Goal: Obtain resource: Download file/media

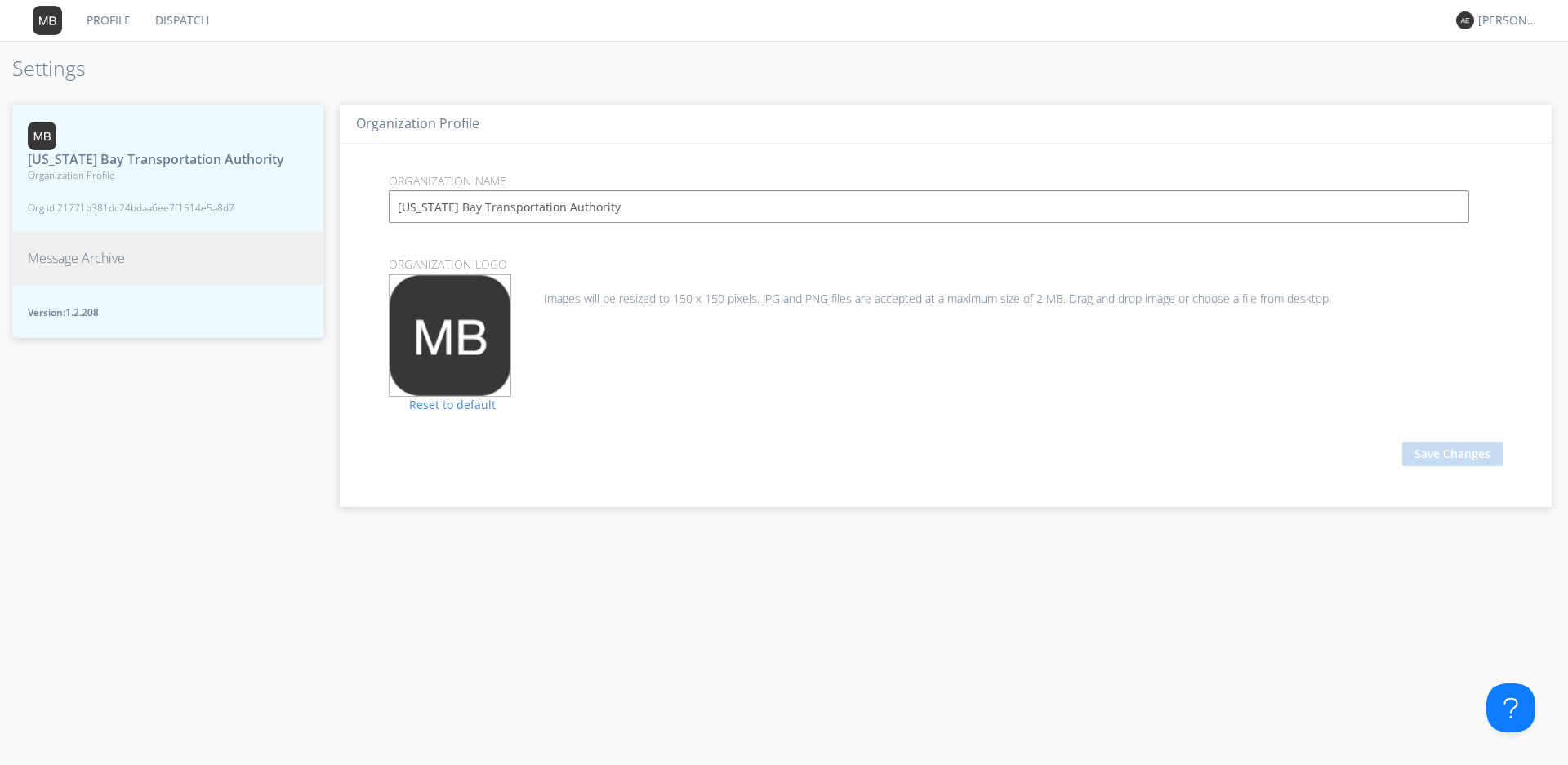
click at [87, 268] on span "Message Archive" at bounding box center [76, 258] width 97 height 19
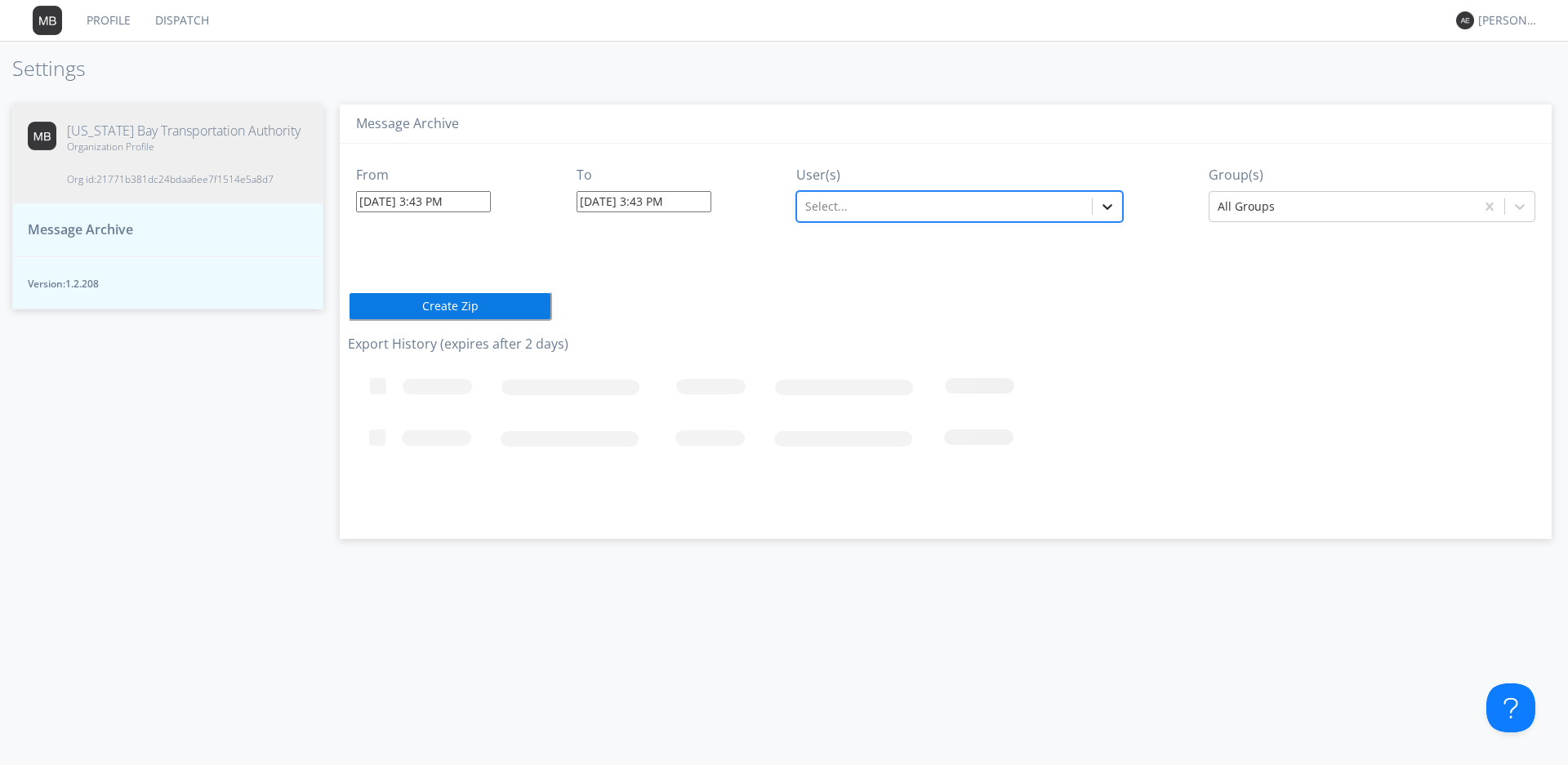
click at [1113, 205] on icon at bounding box center [1109, 207] width 10 height 6
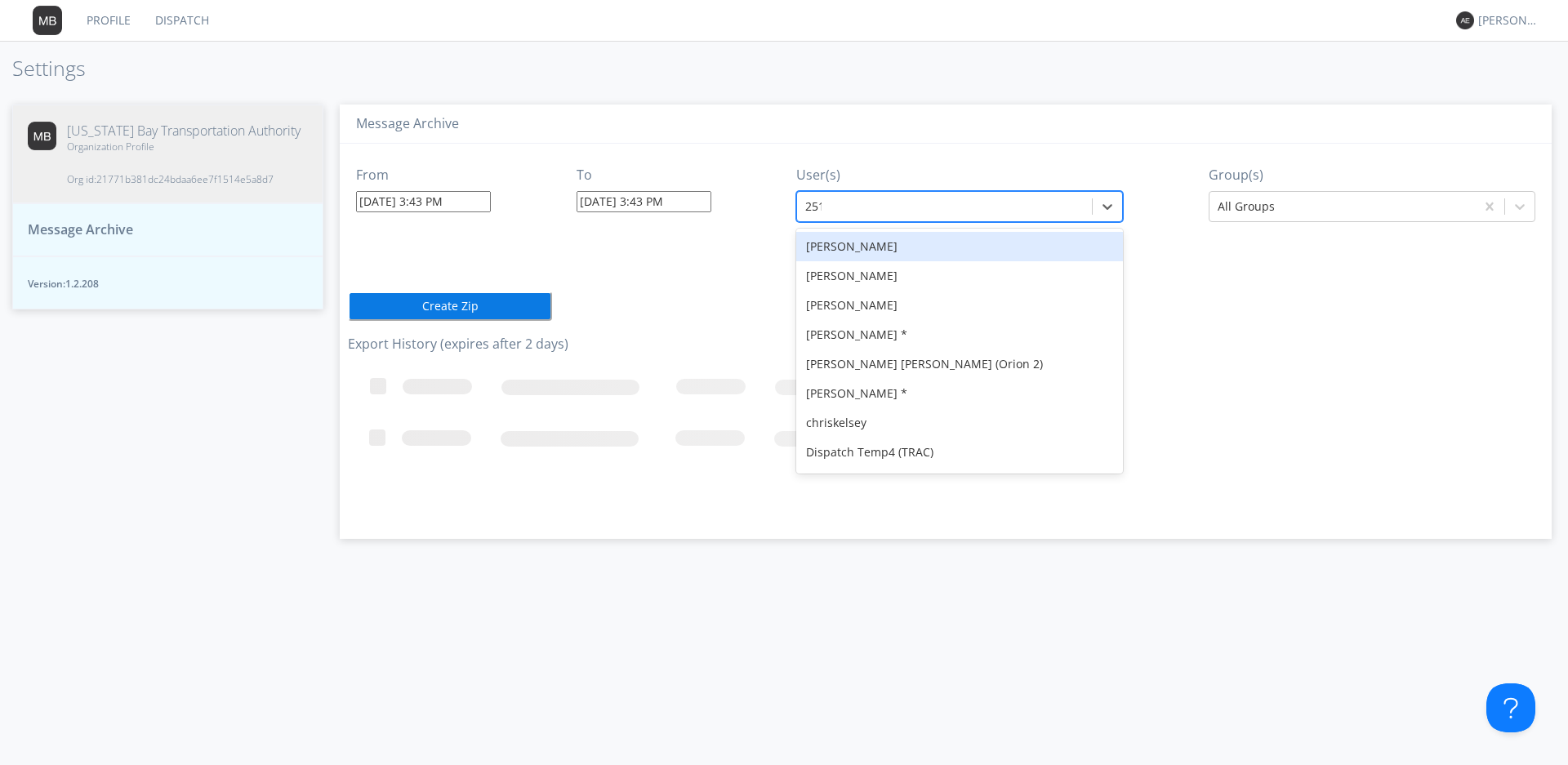
type input "2515"
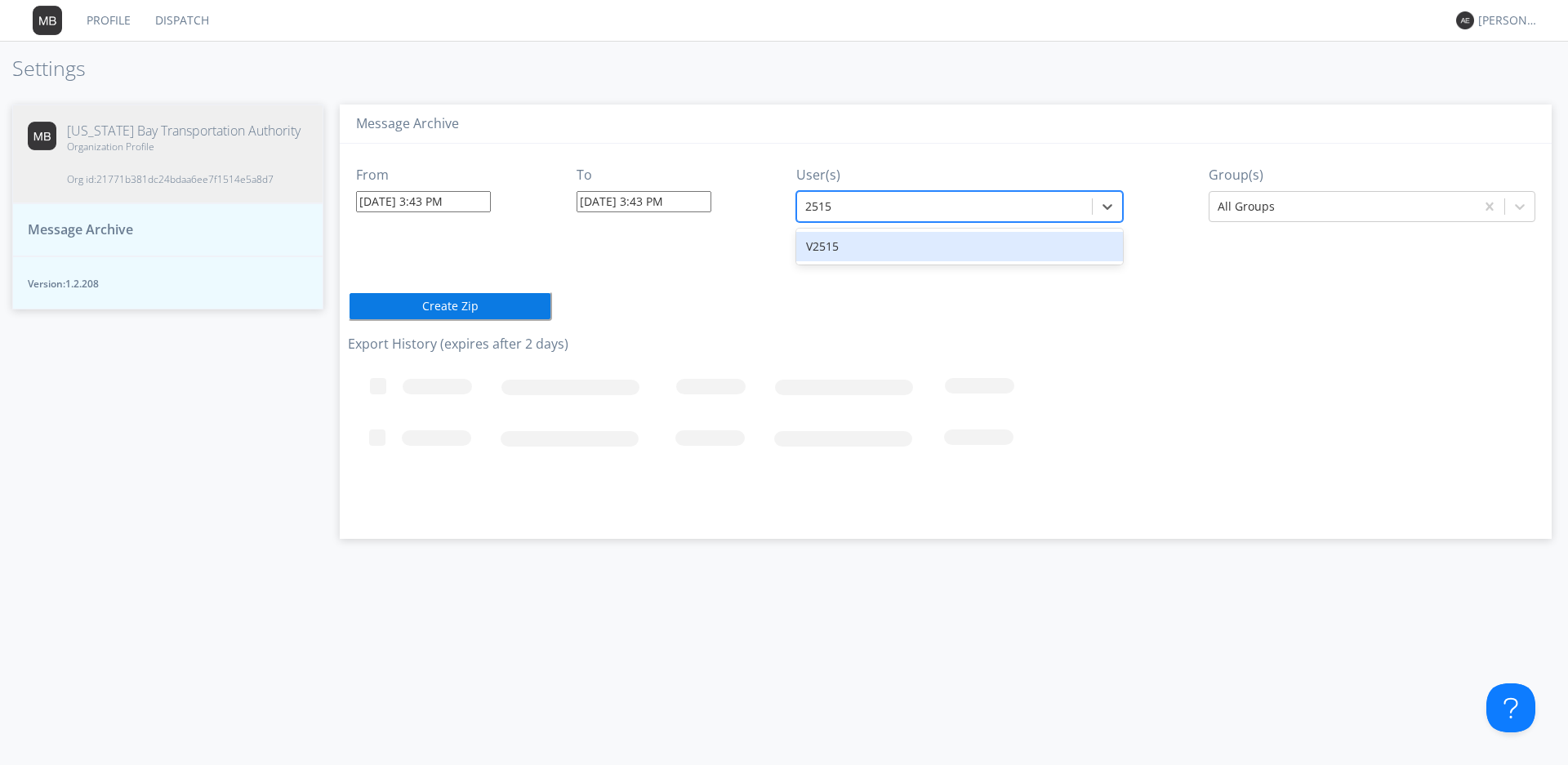
click at [1006, 257] on div "V2515" at bounding box center [960, 247] width 327 height 30
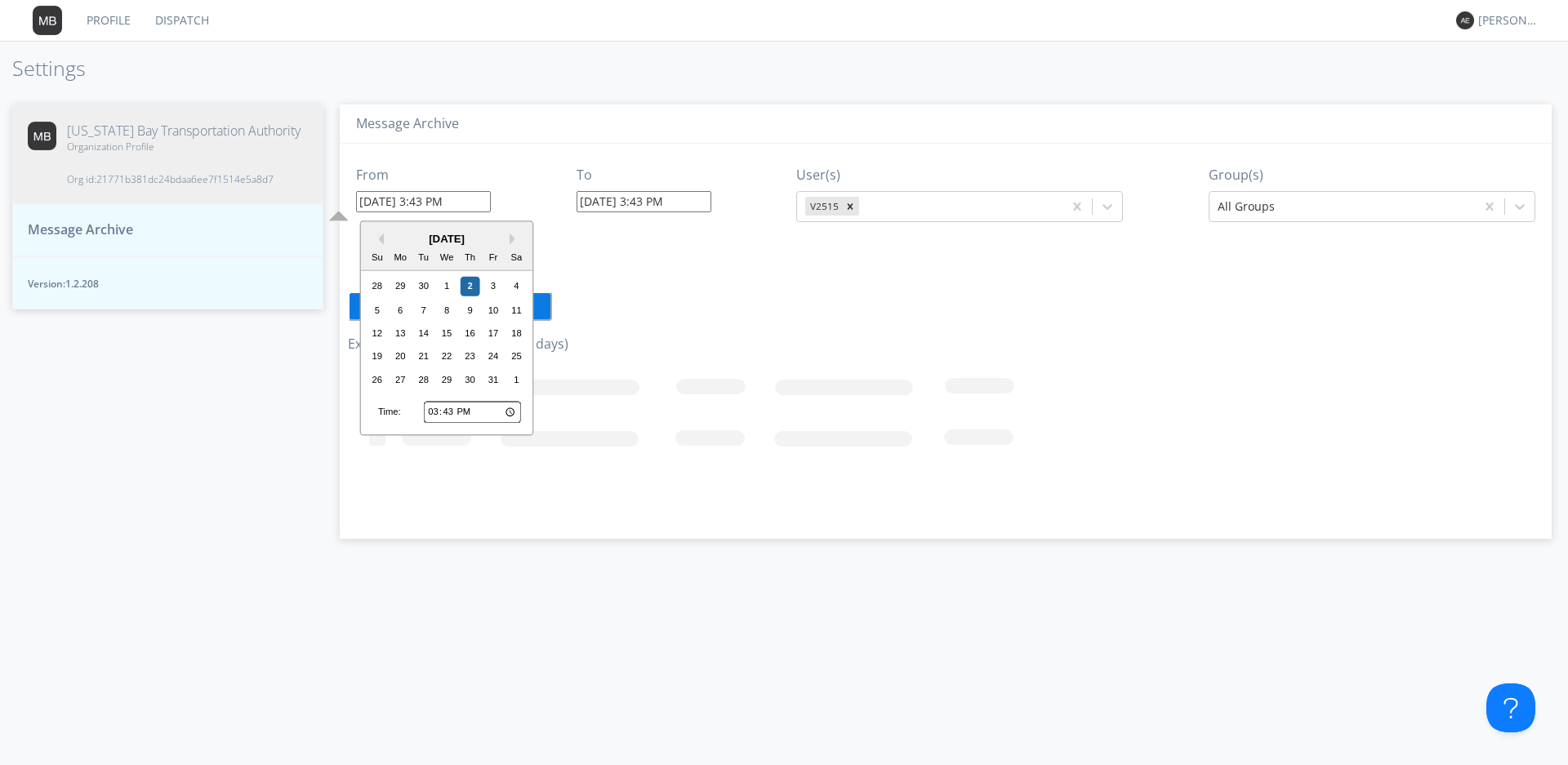
click at [392, 194] on input "[DATE] 3:43 PM" at bounding box center [424, 202] width 134 height 22
click at [448, 285] on div "1" at bounding box center [447, 286] width 20 height 20
type input "[DATE] 3:43 PM"
type input "[DATE] 3:44 PM"
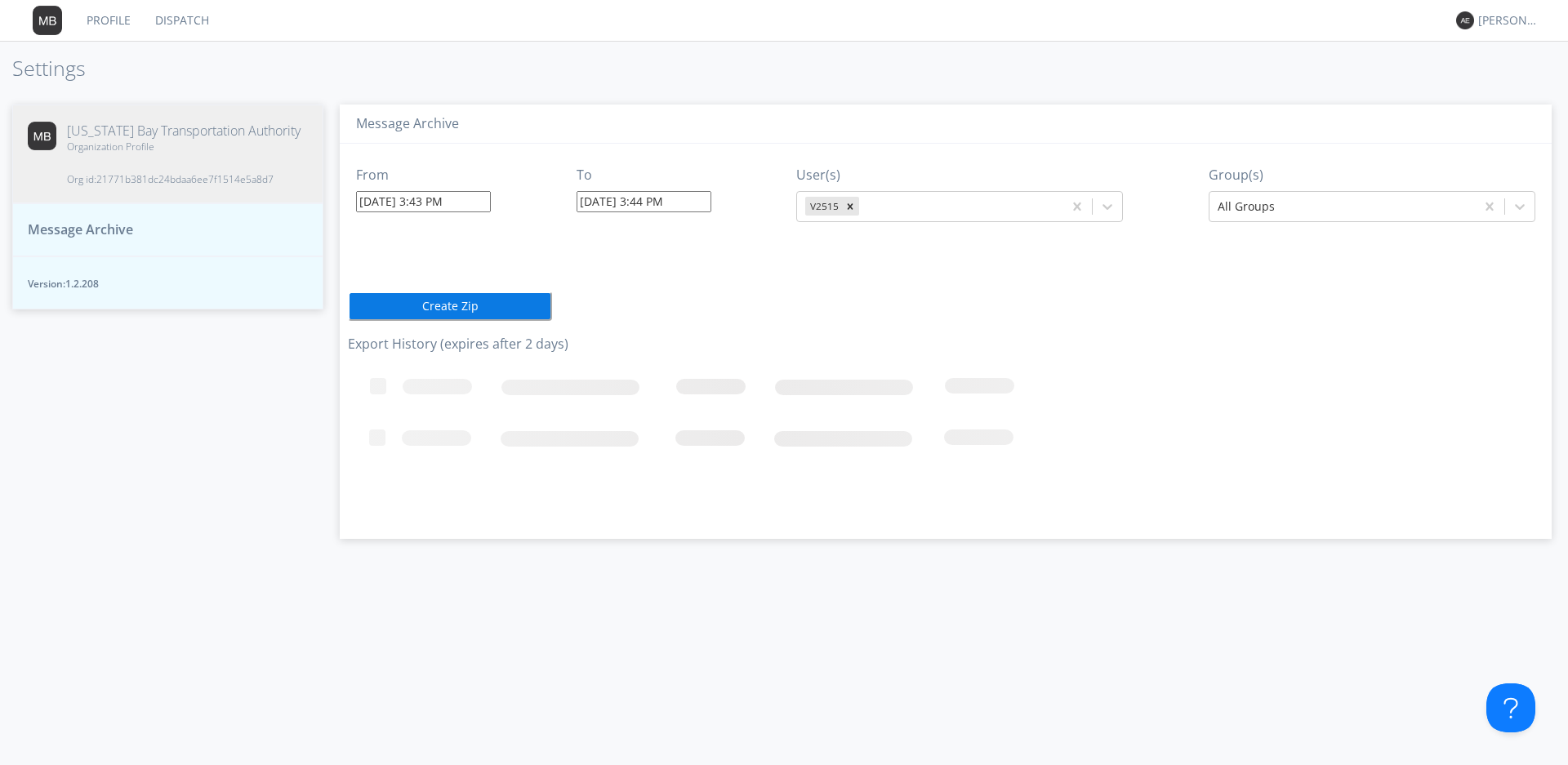
click at [442, 200] on input "[DATE] 3:43 PM" at bounding box center [424, 202] width 134 height 22
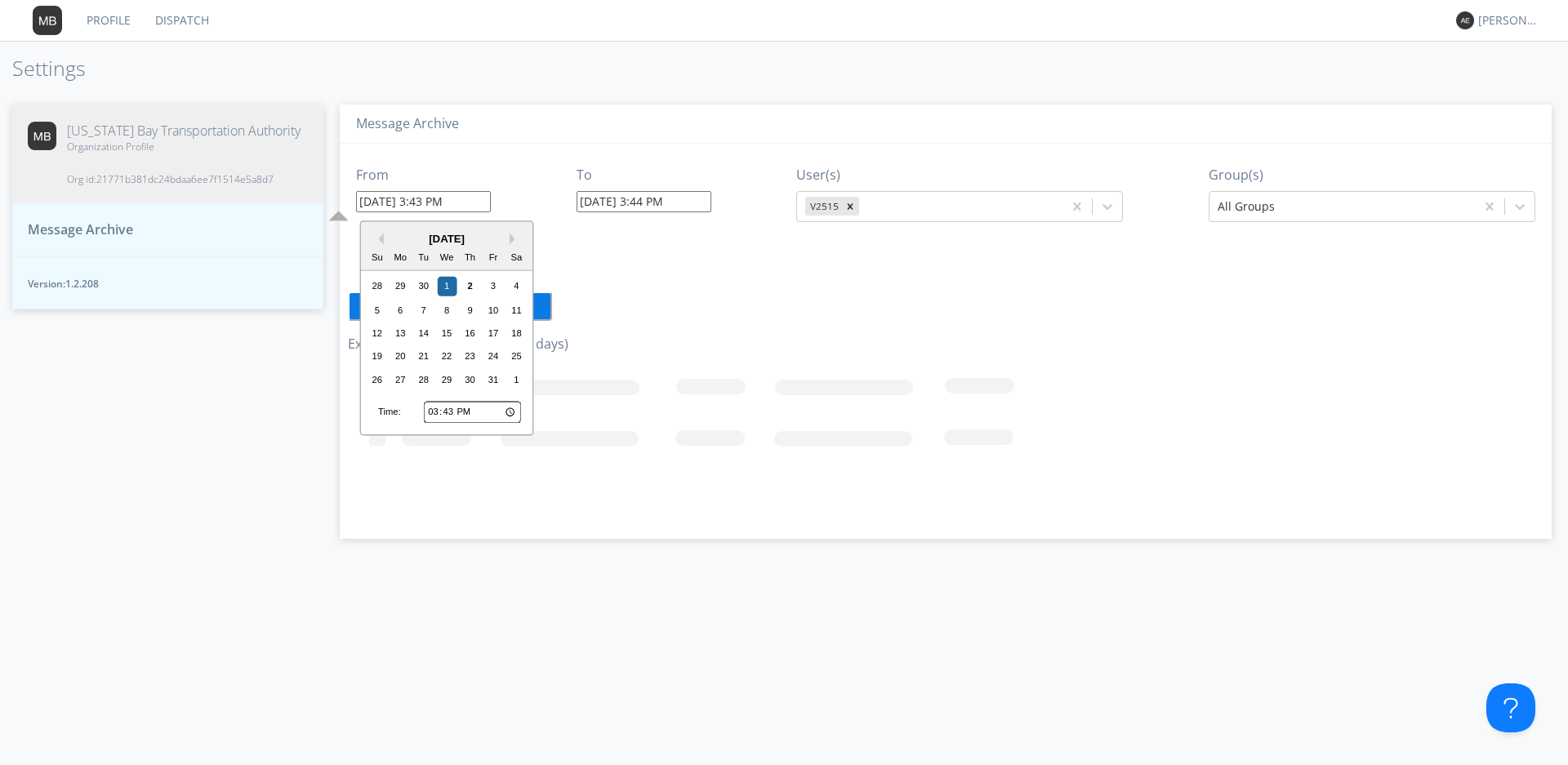
drag, startPoint x: 443, startPoint y: 200, endPoint x: 424, endPoint y: 205, distance: 19.6
click at [424, 205] on input "[DATE] 3:43 PM" at bounding box center [424, 202] width 134 height 22
type input "[DATE] 10:20 PM"
click at [269, 516] on div "[US_STATE] Bay Transportation Authority Organization Profile Org id: 21771b381d…" at bounding box center [167, 426] width 311 height 678
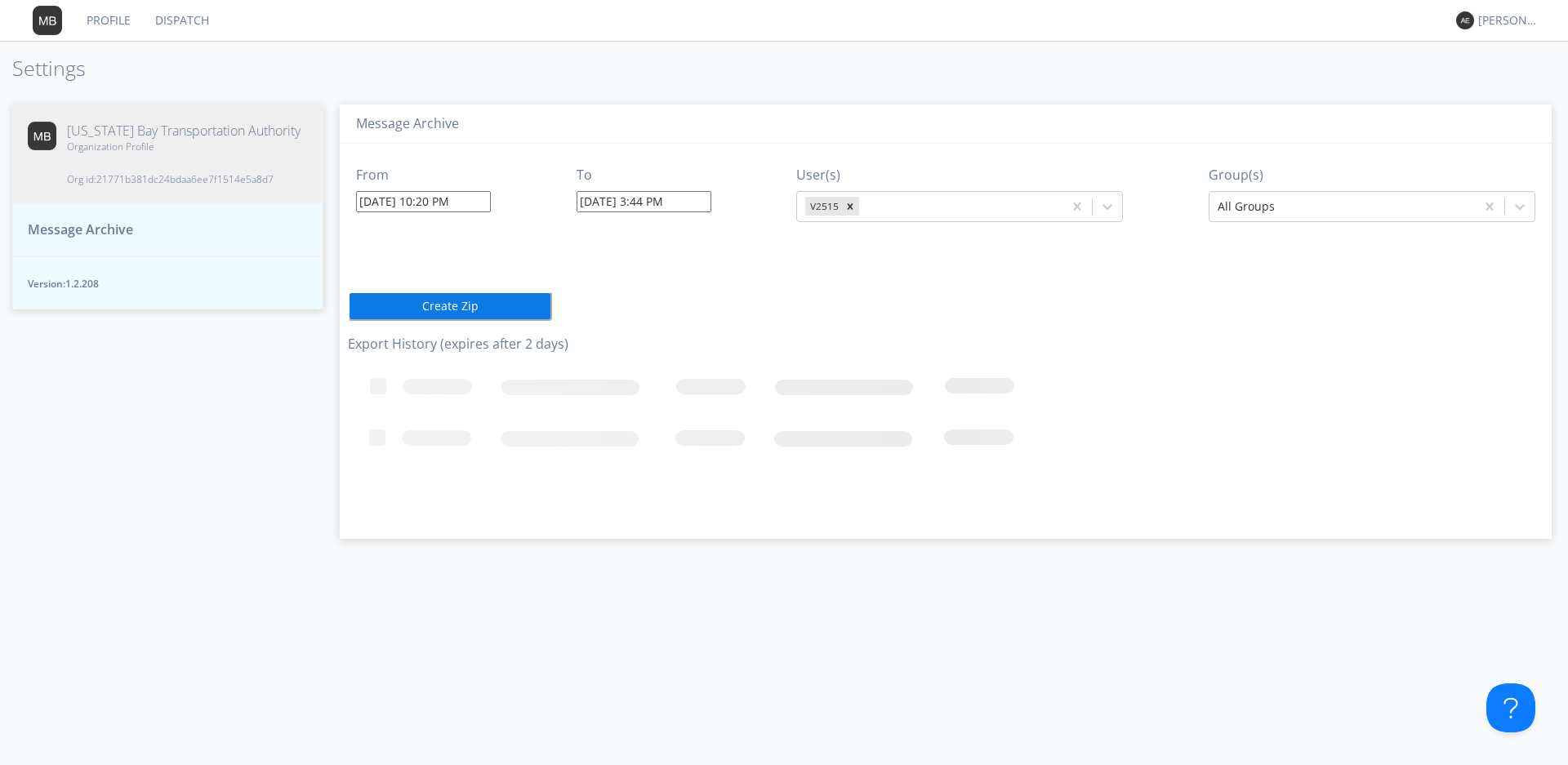
click at [611, 200] on input "[DATE] 3:44 PM" at bounding box center [644, 202] width 134 height 22
click at [665, 281] on div "1" at bounding box center [668, 286] width 20 height 20
type input "[DATE] 3:44 PM"
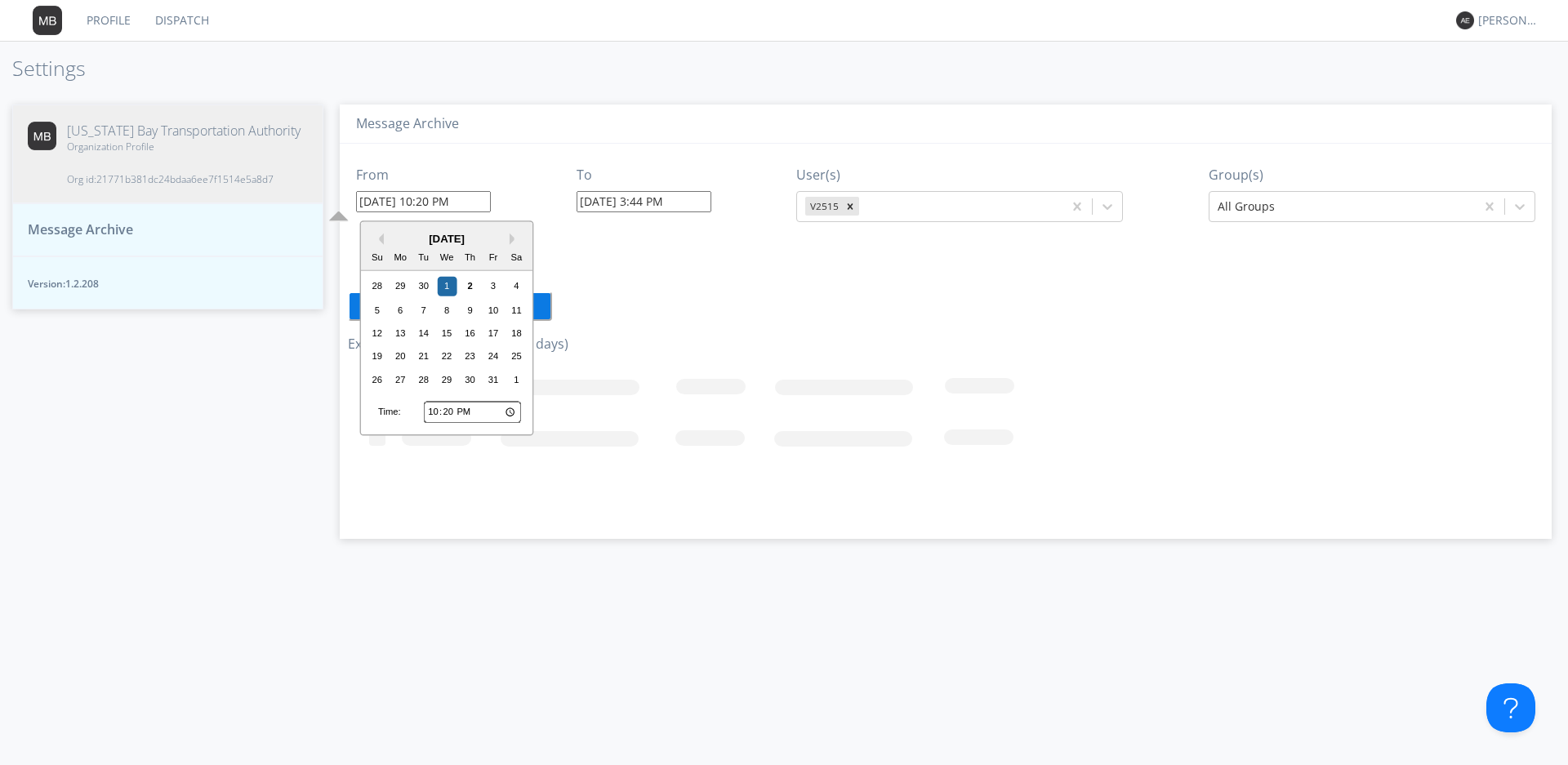
click at [472, 196] on input "[DATE] 10:20 PM" at bounding box center [424, 202] width 134 height 22
type input "[DATE] 10:20"
type input "[DATE] 3:44 PM"
type input "[DATE] 10:20 AM"
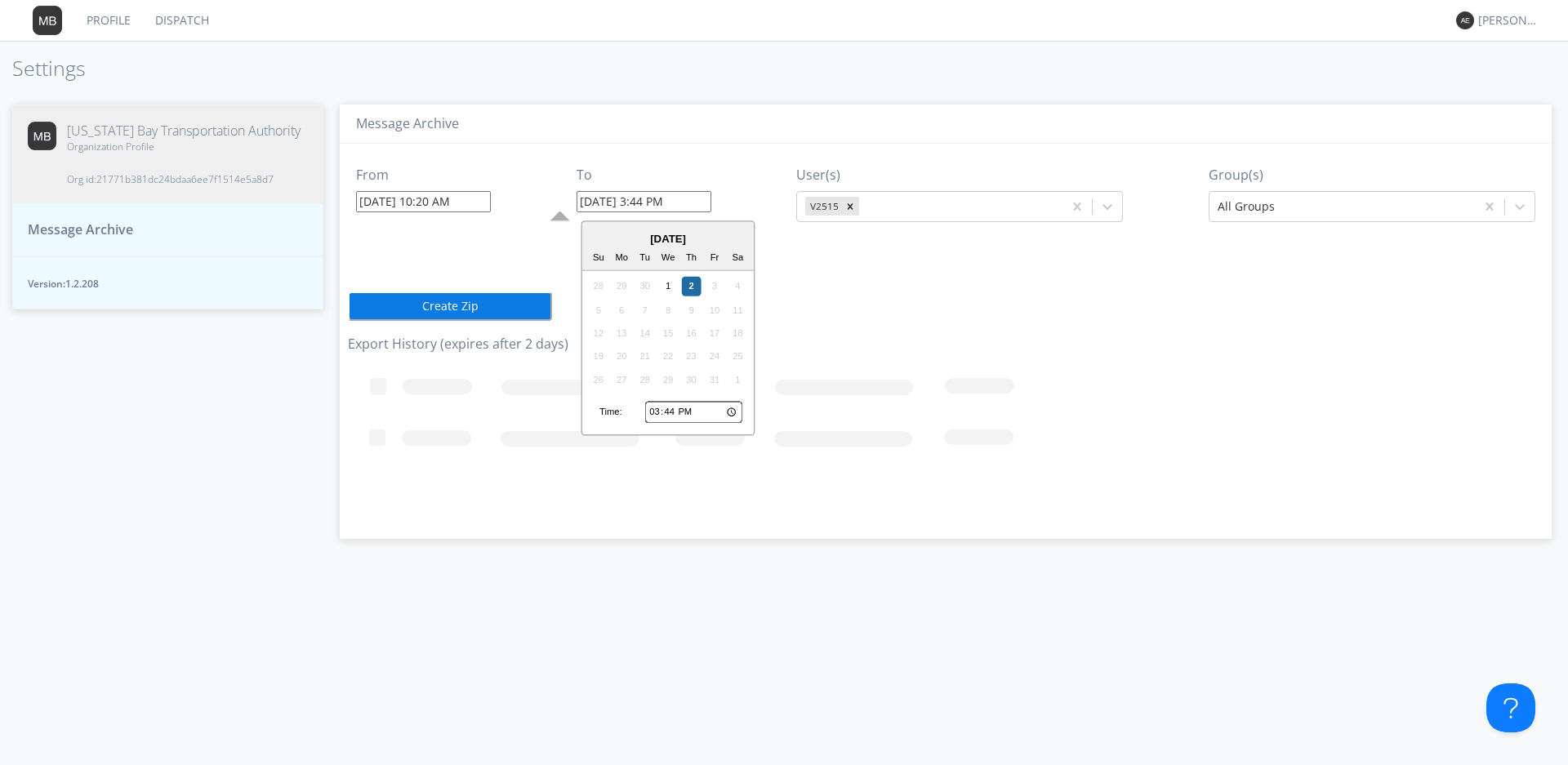
click at [694, 205] on input "[DATE] 3:44 PM" at bounding box center [644, 202] width 134 height 22
click at [612, 198] on input "[DATE] 3:44 PM" at bounding box center [644, 202] width 134 height 22
drag, startPoint x: 688, startPoint y: 203, endPoint x: 646, endPoint y: 205, distance: 42.0
click at [646, 205] on input "[DATE] 3:44 PM" at bounding box center [644, 202] width 134 height 22
type input "[DATE] 11:20 AM"
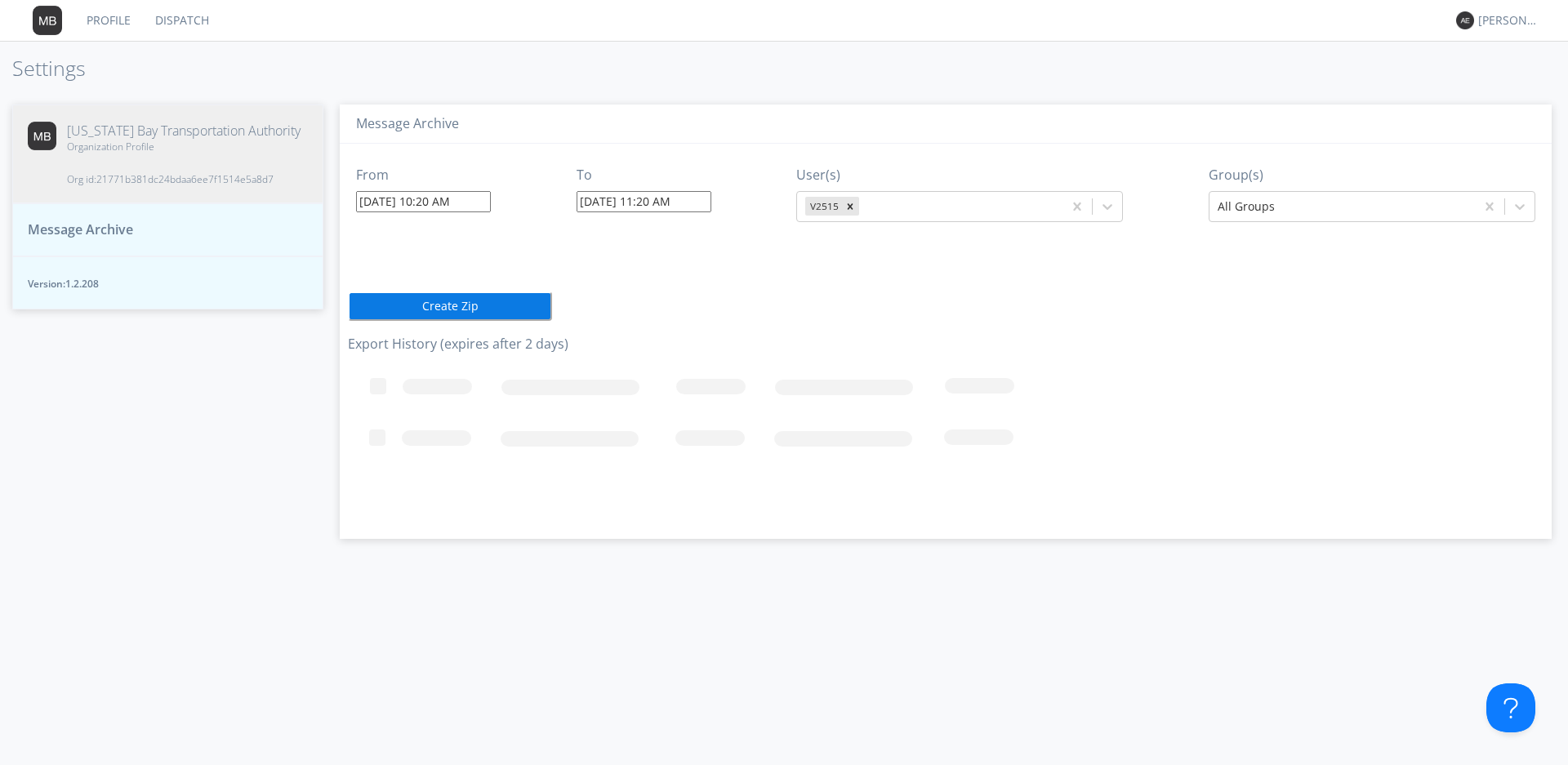
click at [844, 332] on div "From [DATE] 10:20 AM To [DATE] 11:20 AM User(s) V2515 Group(s) All Groups Creat…" at bounding box center [945, 336] width 1196 height 383
click at [1516, 211] on icon at bounding box center [1520, 206] width 17 height 17
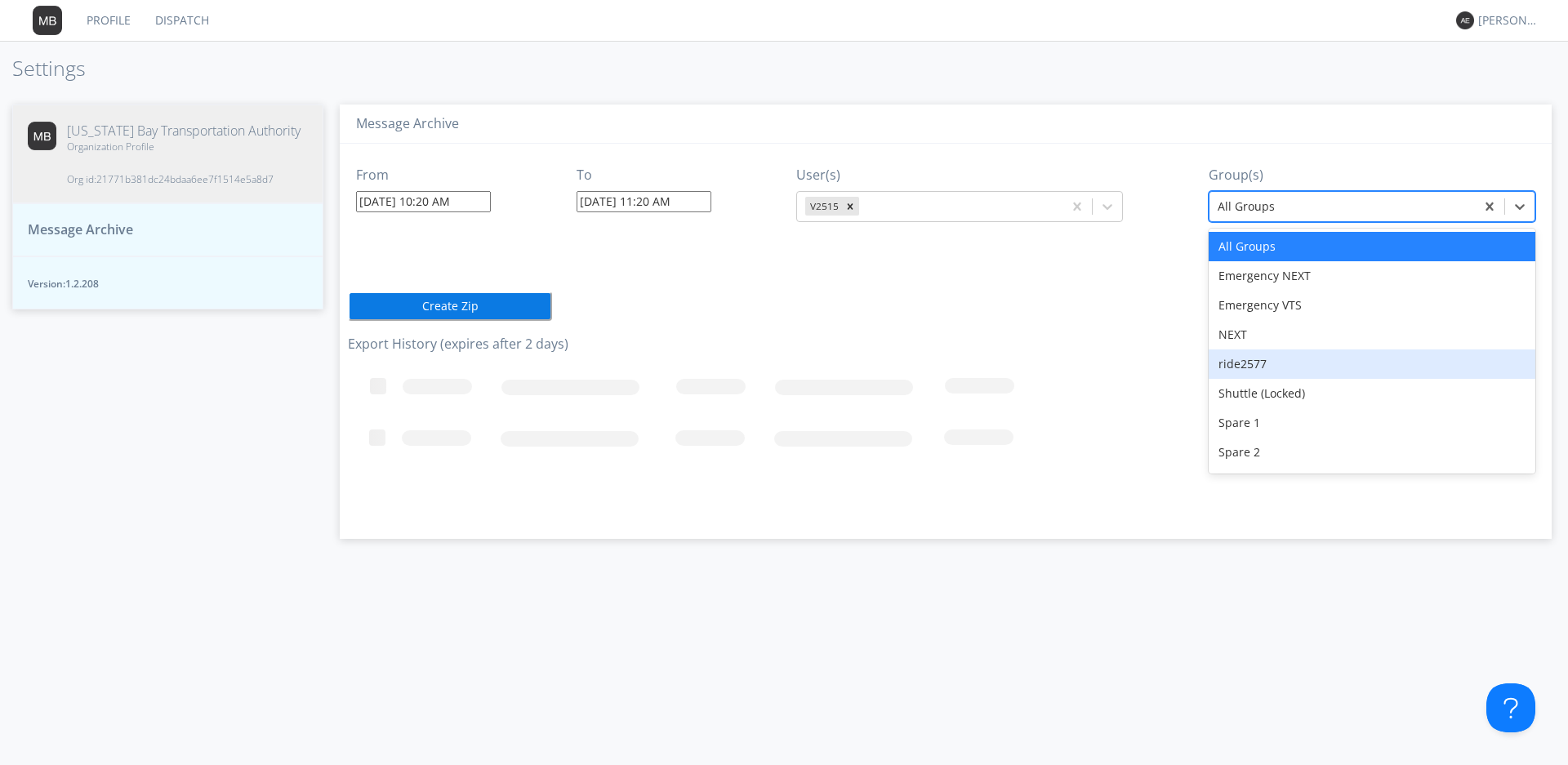
scroll to position [144, 0]
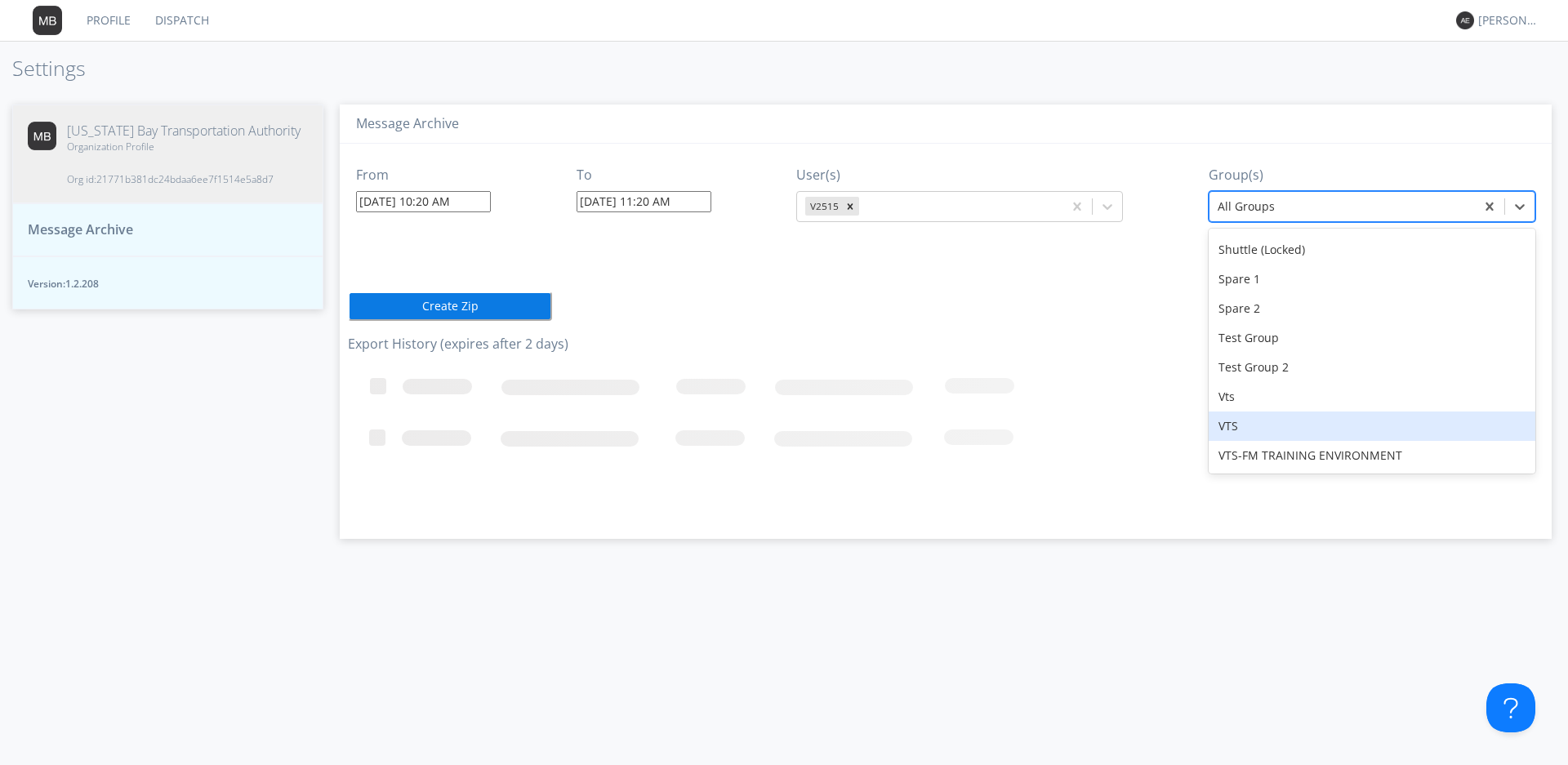
click at [1253, 432] on div "VTS" at bounding box center [1372, 426] width 327 height 30
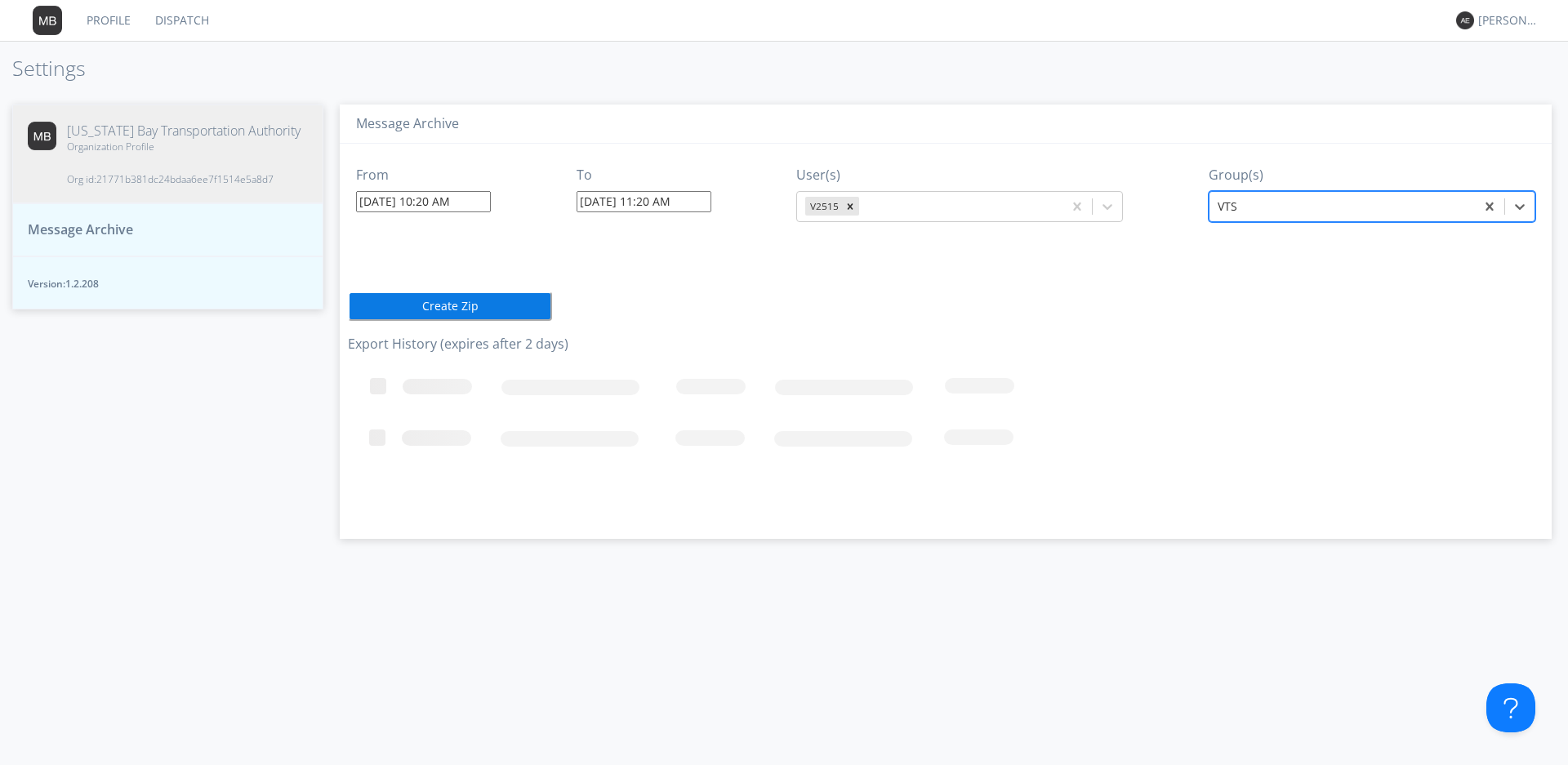
click at [497, 298] on button "Create Zip" at bounding box center [449, 306] width 204 height 30
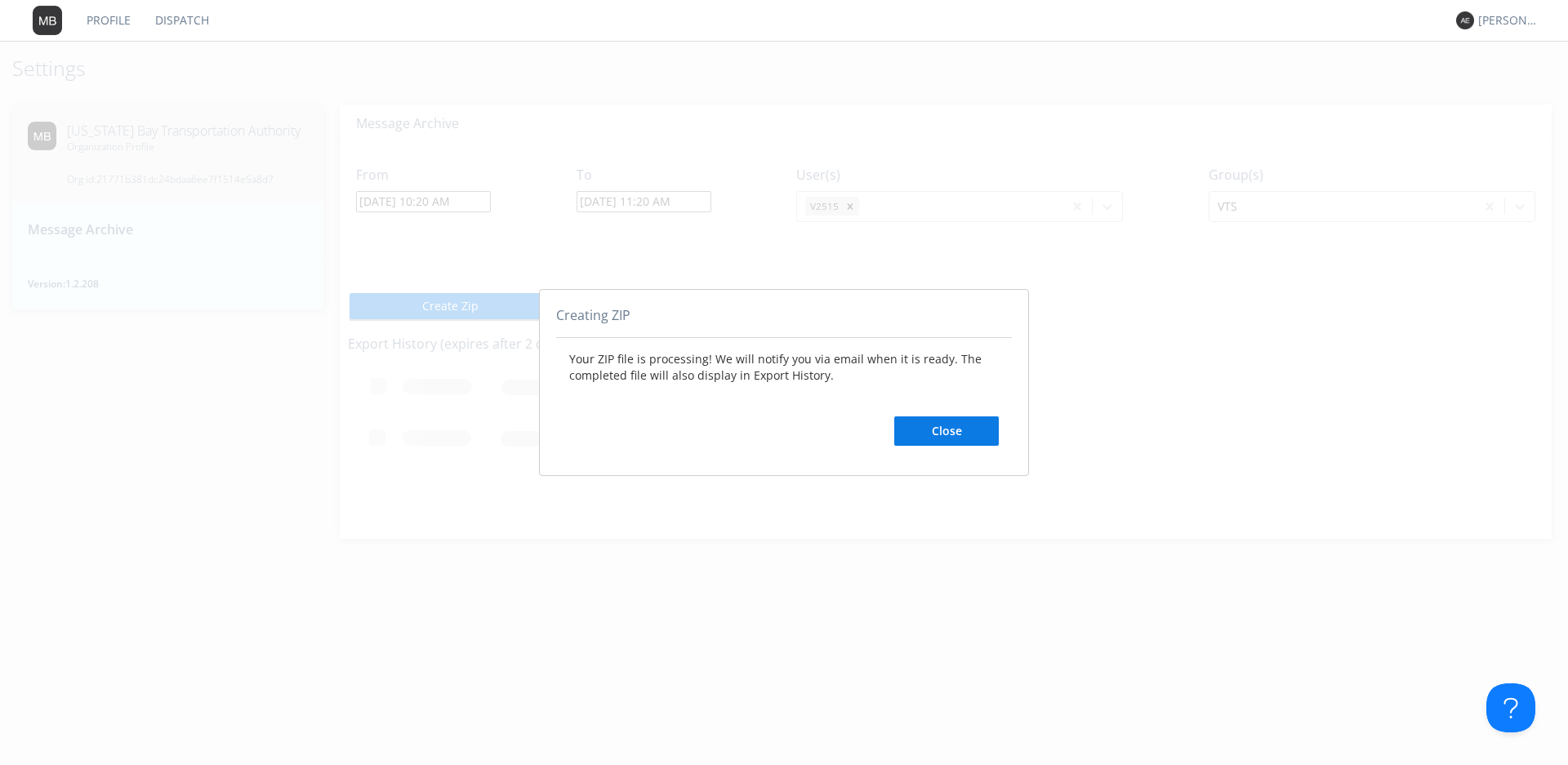
click at [965, 434] on button "Close" at bounding box center [947, 431] width 105 height 30
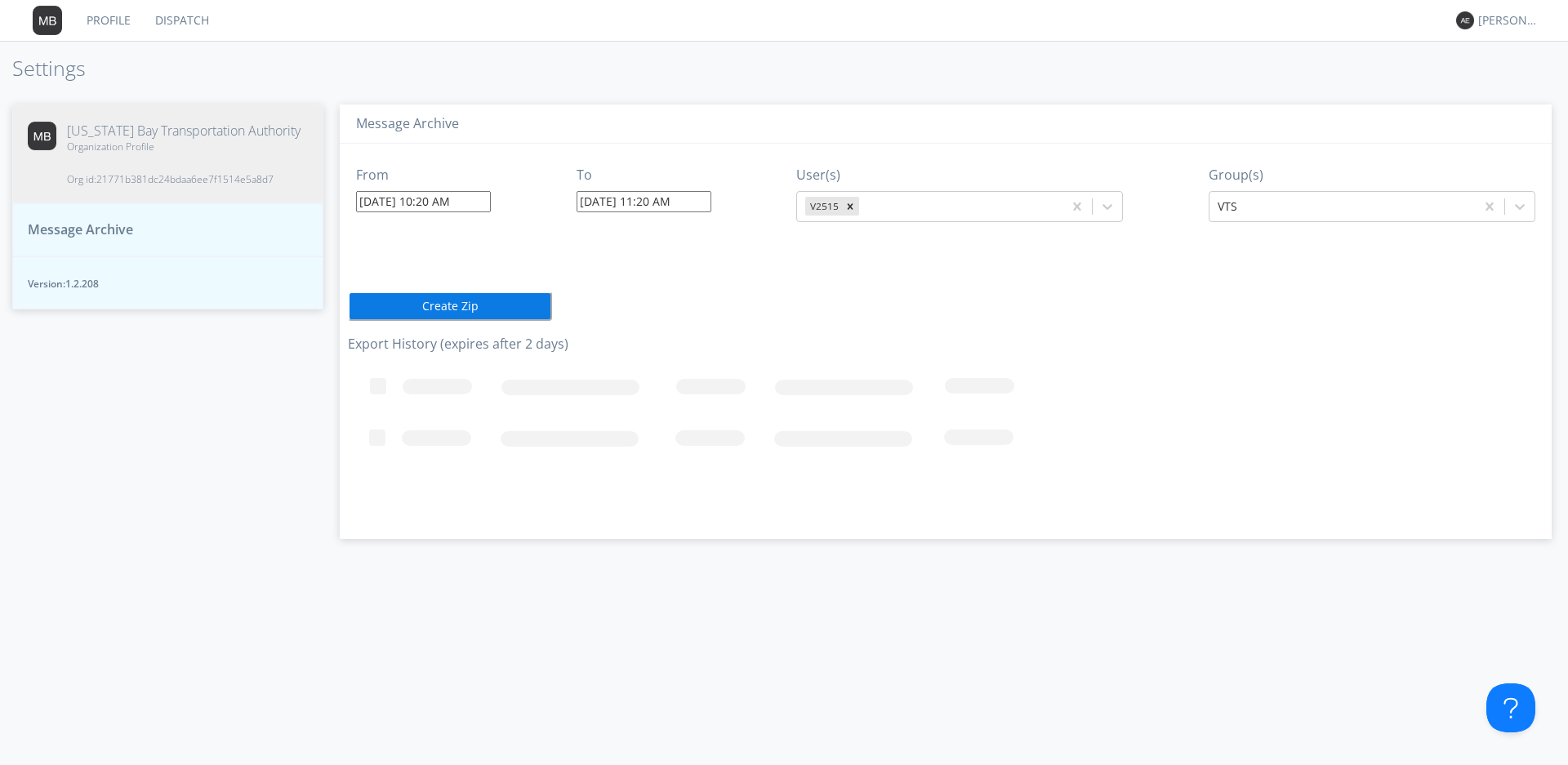
click at [435, 203] on input "[DATE] 10:20 AM" at bounding box center [424, 202] width 134 height 22
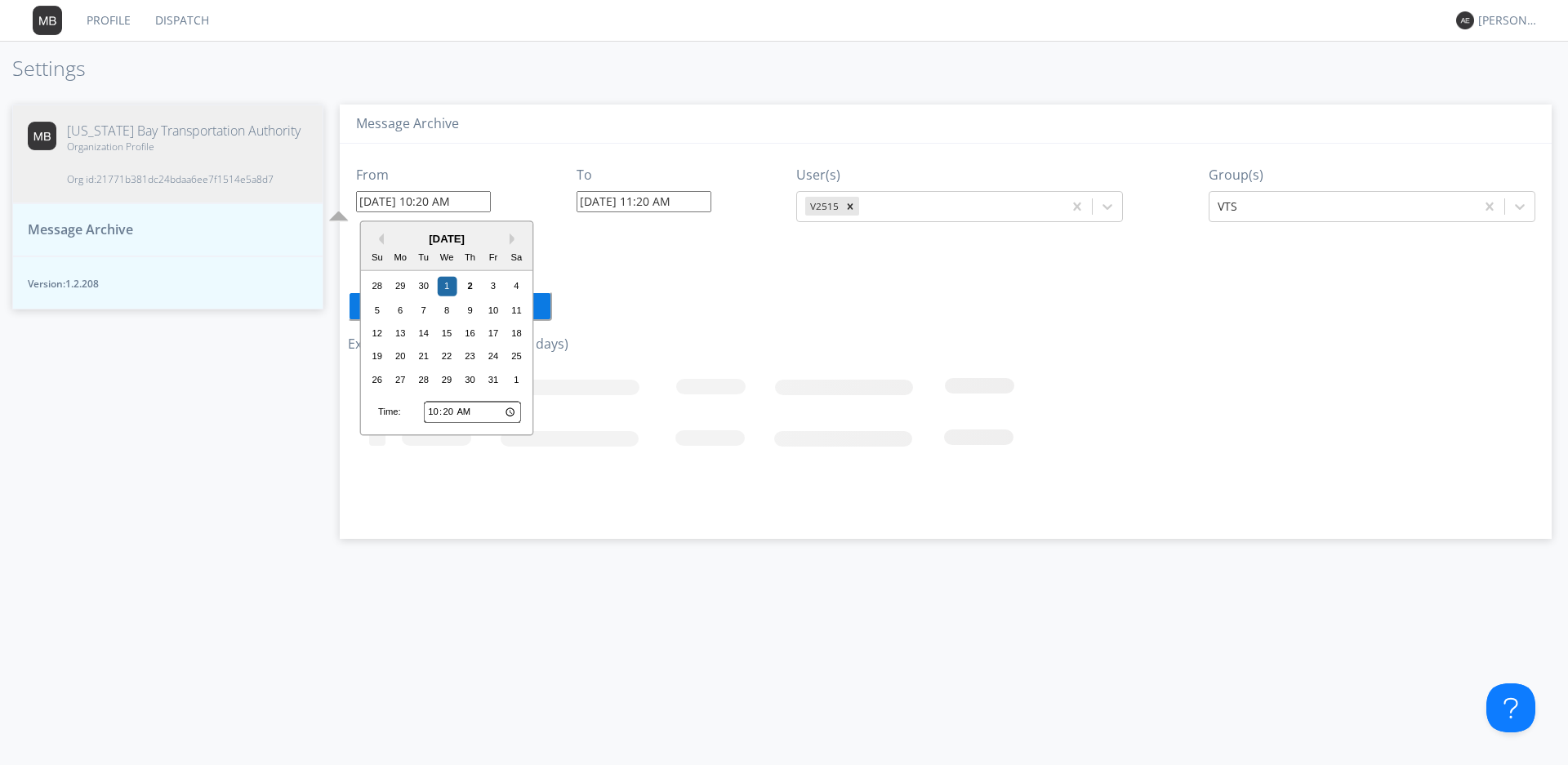
type input "[DATE] 1:20 AM"
type input "[DATE] 3:51 PM"
drag, startPoint x: 451, startPoint y: 200, endPoint x: 437, endPoint y: 201, distance: 14.0
click at [437, 201] on input "[DATE] 12:20 AM" at bounding box center [424, 202] width 134 height 22
click at [478, 200] on input "[DATE] 12:20 AM" at bounding box center [424, 202] width 134 height 22
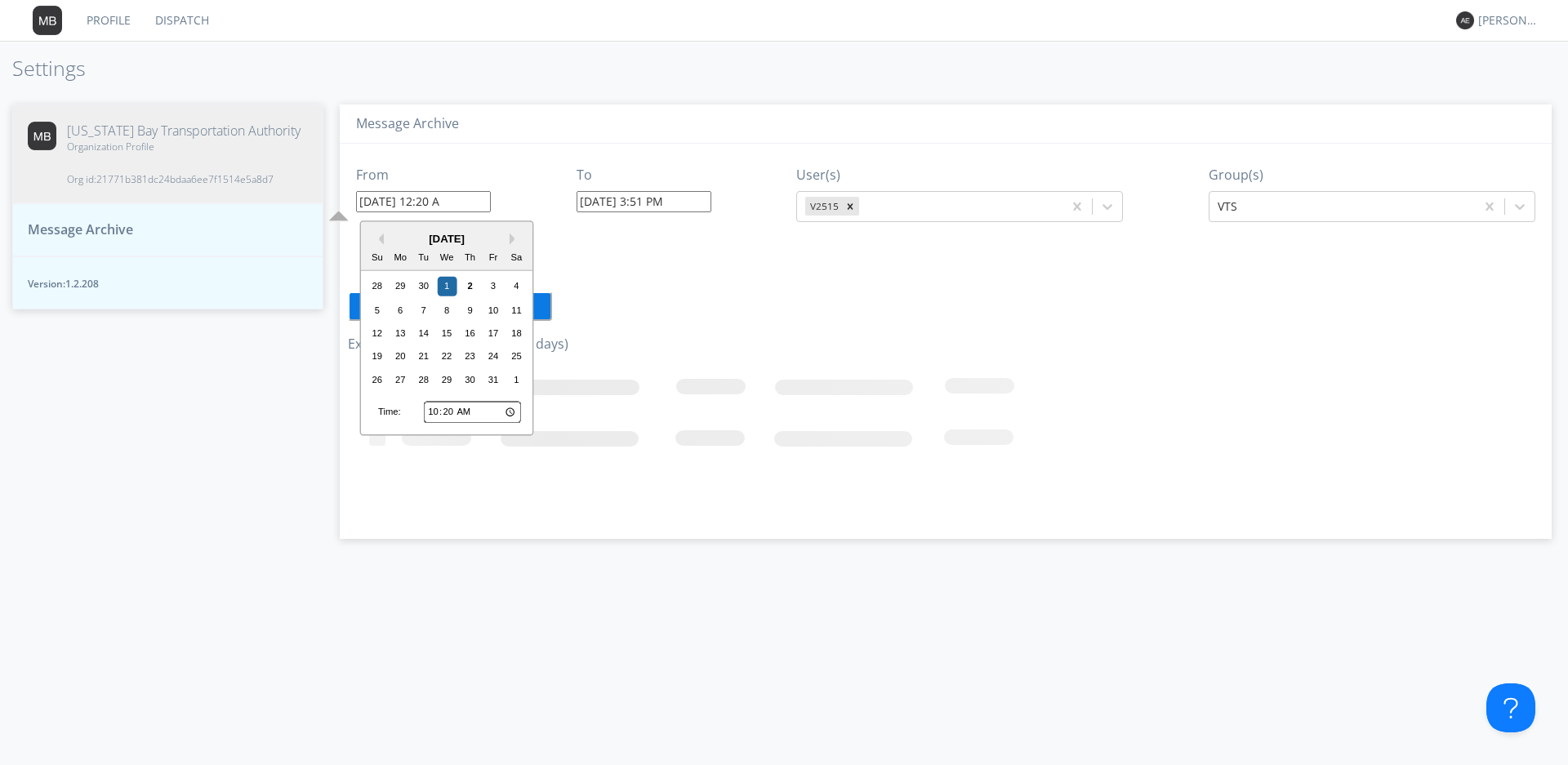
type input "[DATE] 12:20"
type input "[DATE] 3:52 PM"
type input "[DATE] 12:12 PM"
click at [612, 200] on input "[DATE] 3:52 PM" at bounding box center [644, 202] width 134 height 22
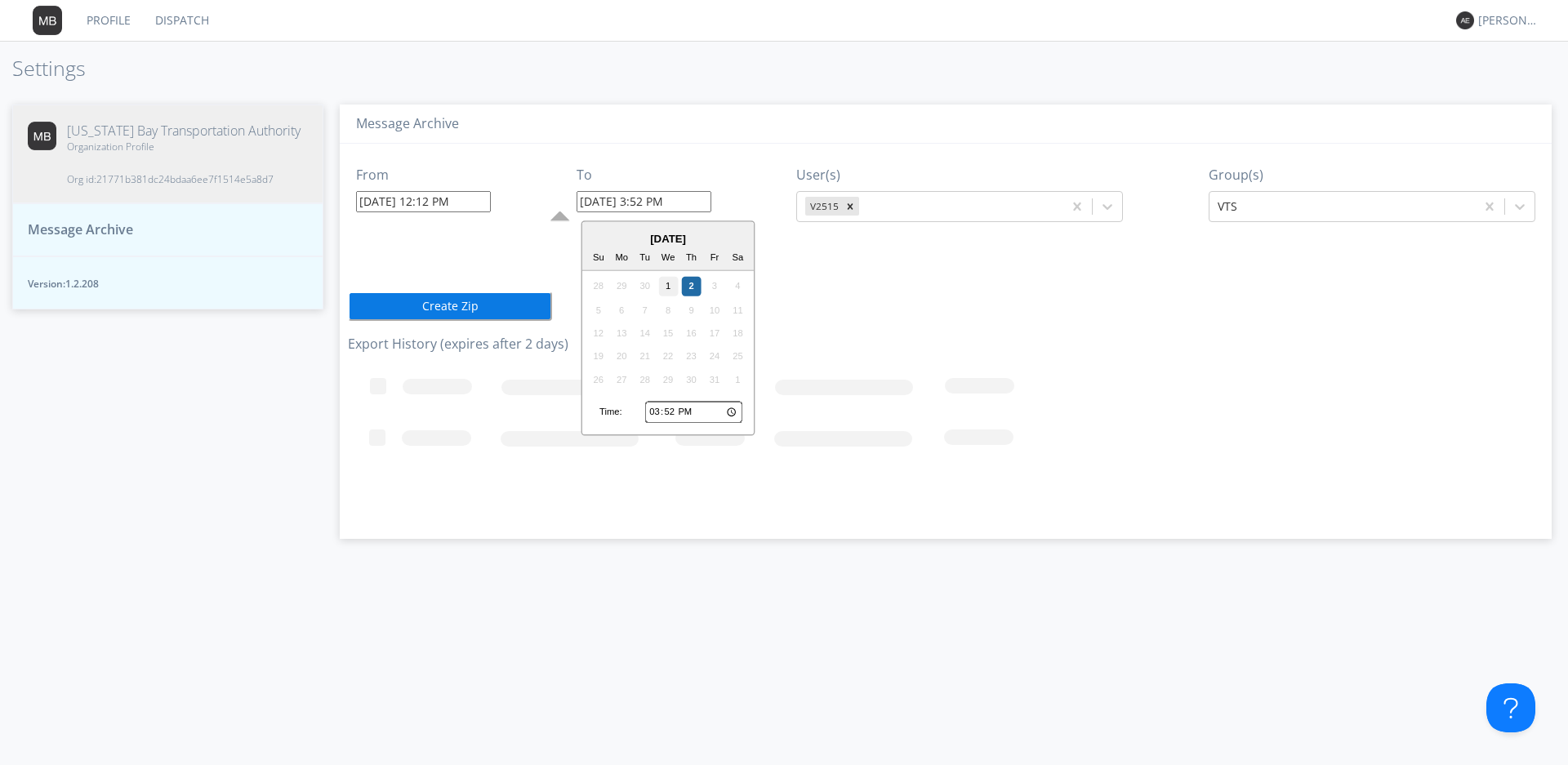
click at [665, 284] on div "1" at bounding box center [668, 286] width 20 height 20
drag, startPoint x: 666, startPoint y: 200, endPoint x: 646, endPoint y: 200, distance: 20.0
click at [646, 200] on input "[DATE] 3:52 PM" at bounding box center [644, 202] width 134 height 22
type input "[DATE] 1:50 PM"
click at [685, 139] on div "Message Archive" at bounding box center [946, 124] width 1213 height 40
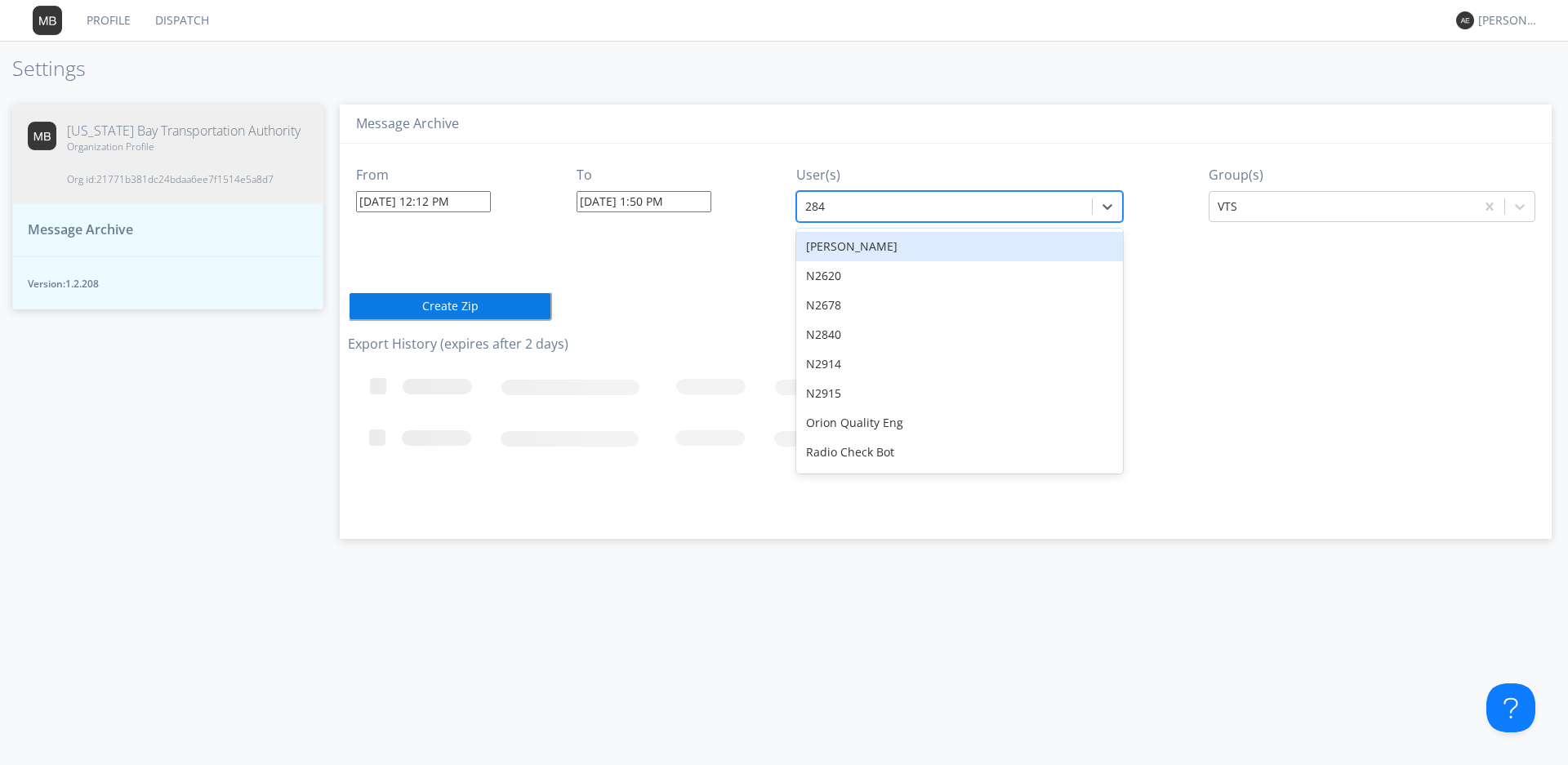
type input "2842"
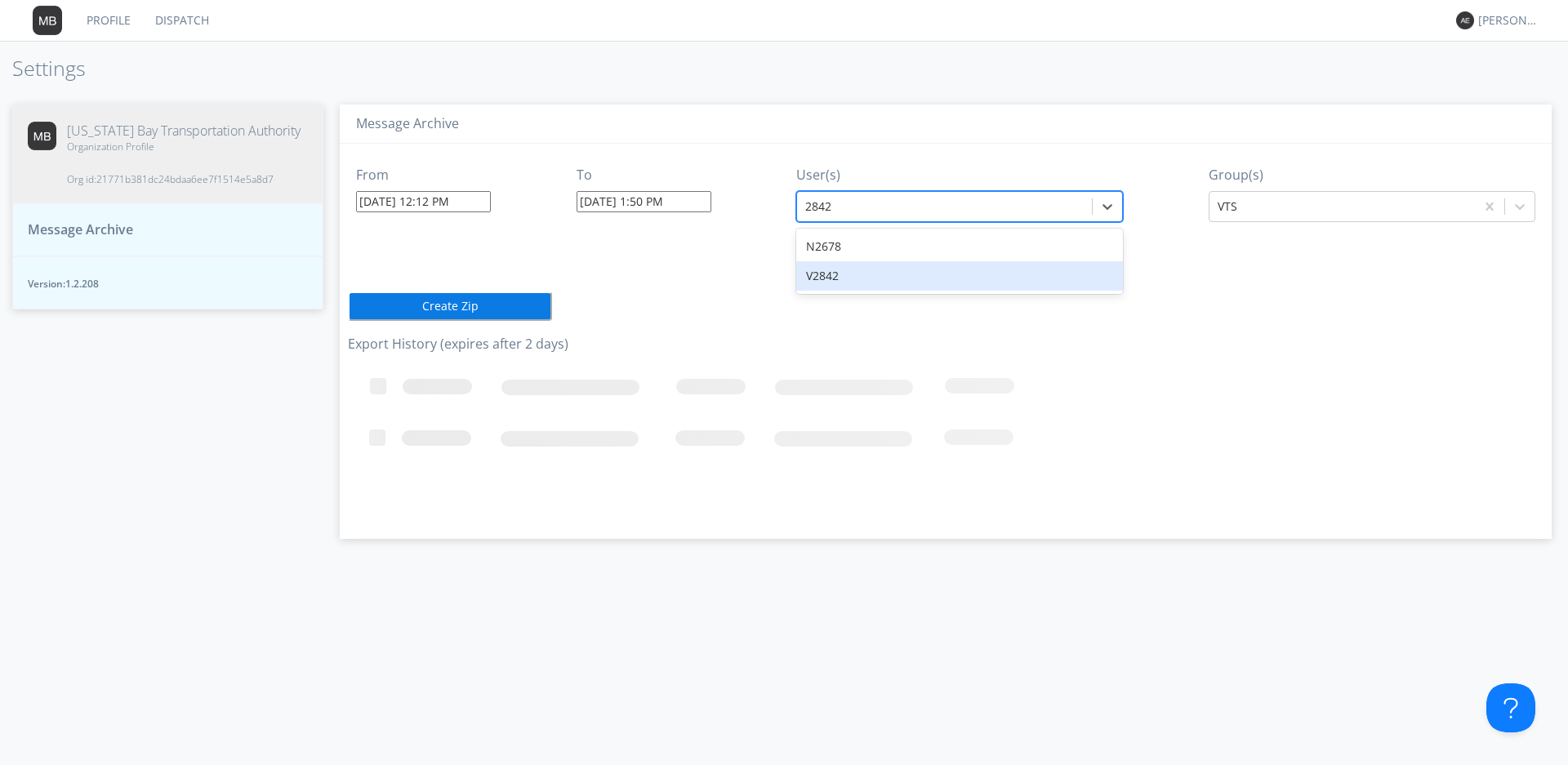
click at [858, 274] on div "V2842" at bounding box center [960, 276] width 327 height 30
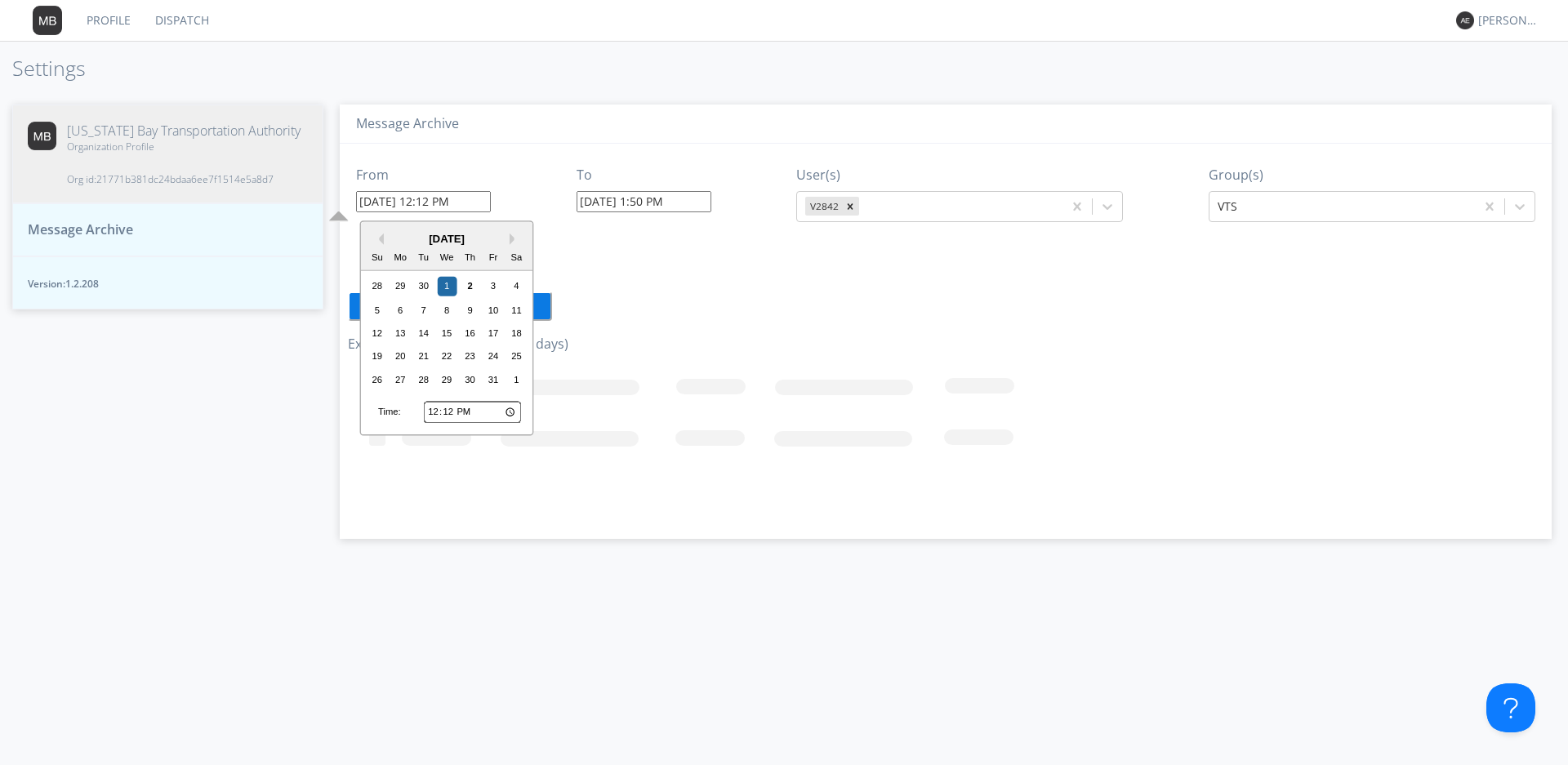
click at [449, 199] on input "[DATE] 12:12 PM" at bounding box center [424, 202] width 134 height 22
type input "[DATE] 12:1 PM"
type input "[DATE] 3:53 PM"
type input "[DATE] 12:00 PM"
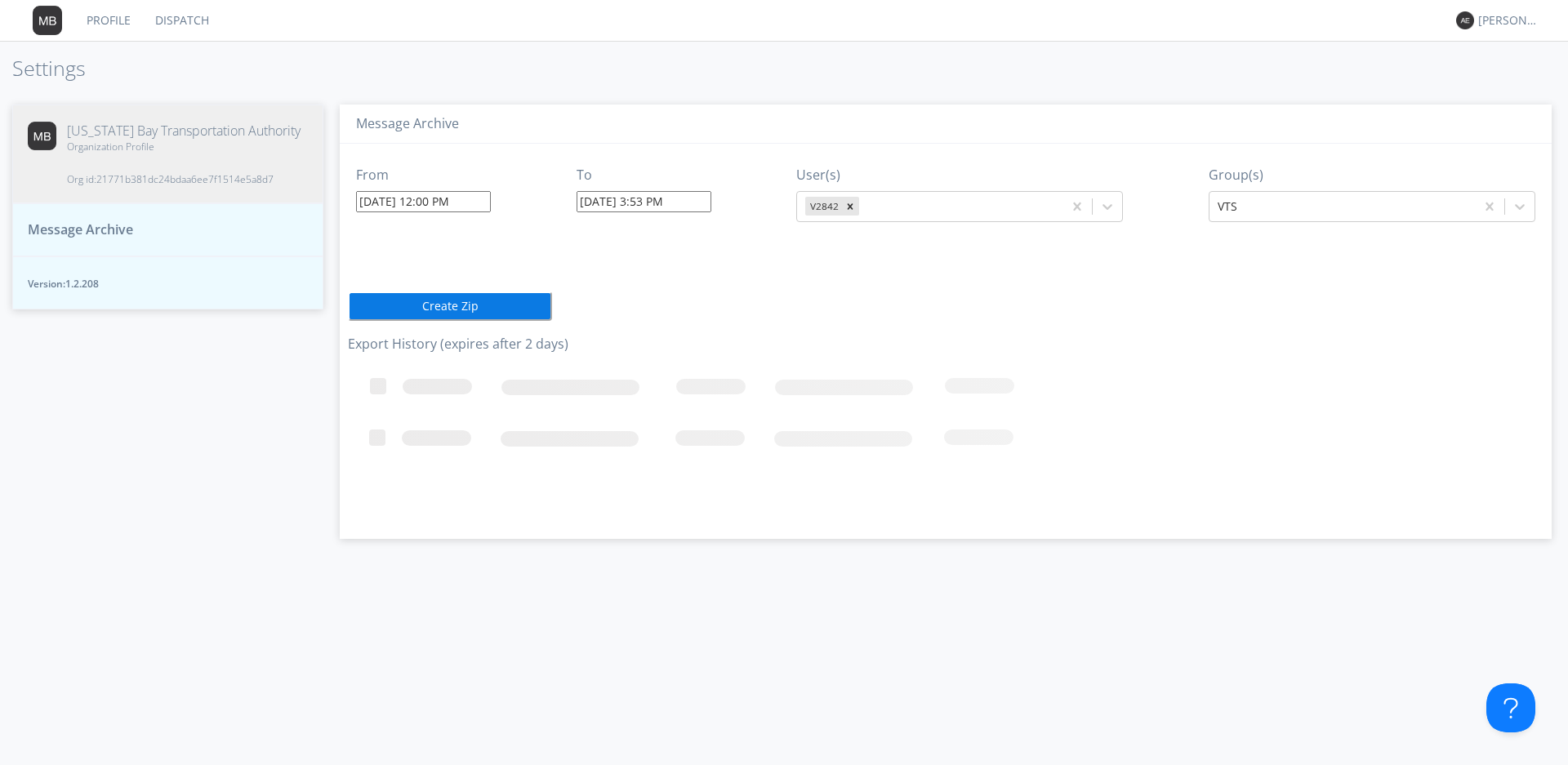
click at [476, 90] on div "Message Archive From [DATE] 12:00 PM To [DATE] 3:53 PM User(s) V2842 Group(s) V…" at bounding box center [946, 426] width 1245 height 678
click at [611, 199] on input "[DATE] 3:53 PM" at bounding box center [644, 202] width 134 height 22
click at [670, 286] on div "1" at bounding box center [668, 286] width 20 height 20
drag, startPoint x: 665, startPoint y: 200, endPoint x: 656, endPoint y: 203, distance: 9.5
click at [656, 203] on input "[DATE] 3:53 PM" at bounding box center [644, 202] width 134 height 22
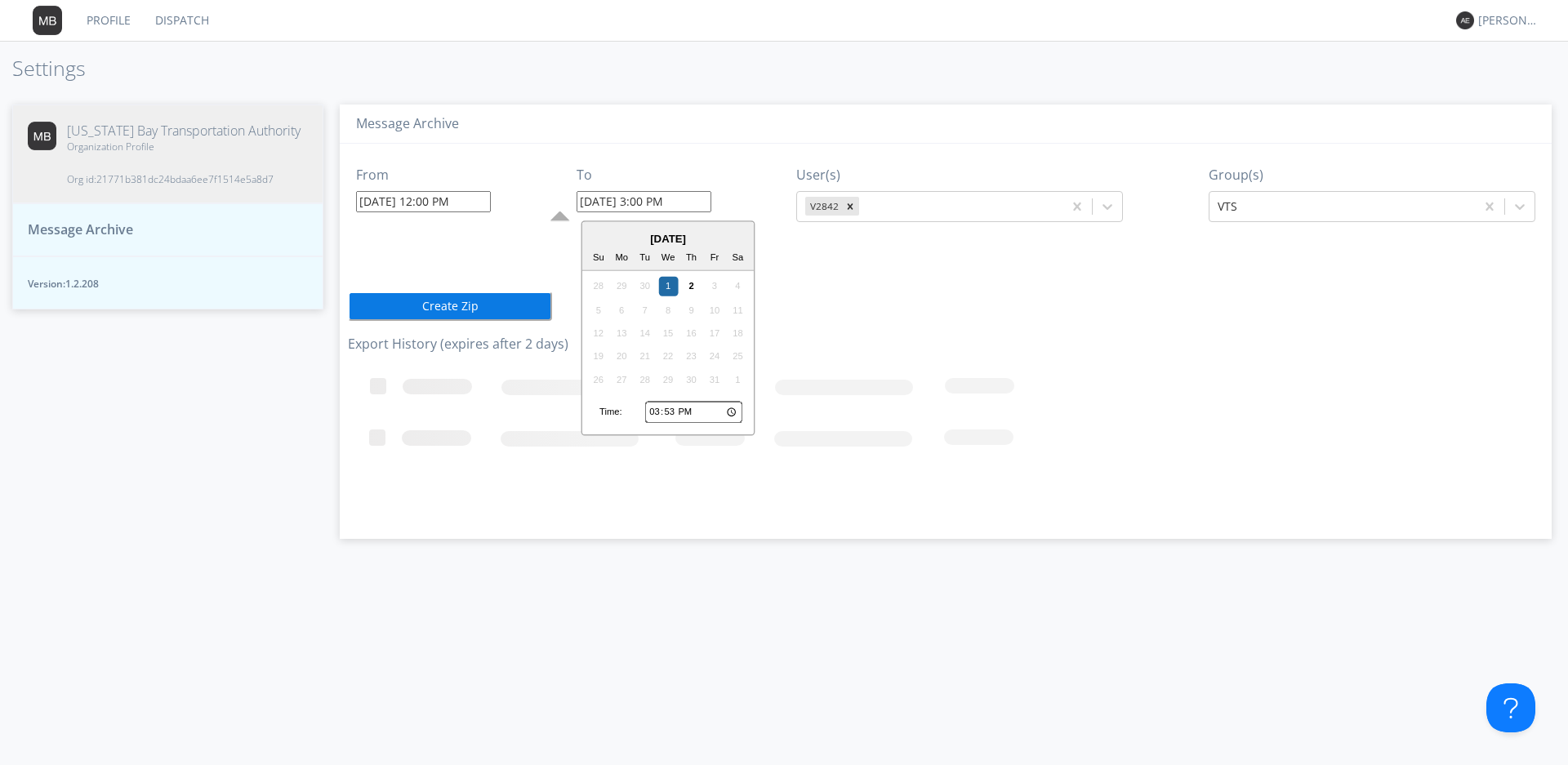
type input "[DATE] 3:00 PM"
click at [652, 142] on div "Message Archive" at bounding box center [946, 124] width 1213 height 40
click at [487, 311] on button "Create Zip" at bounding box center [449, 306] width 204 height 30
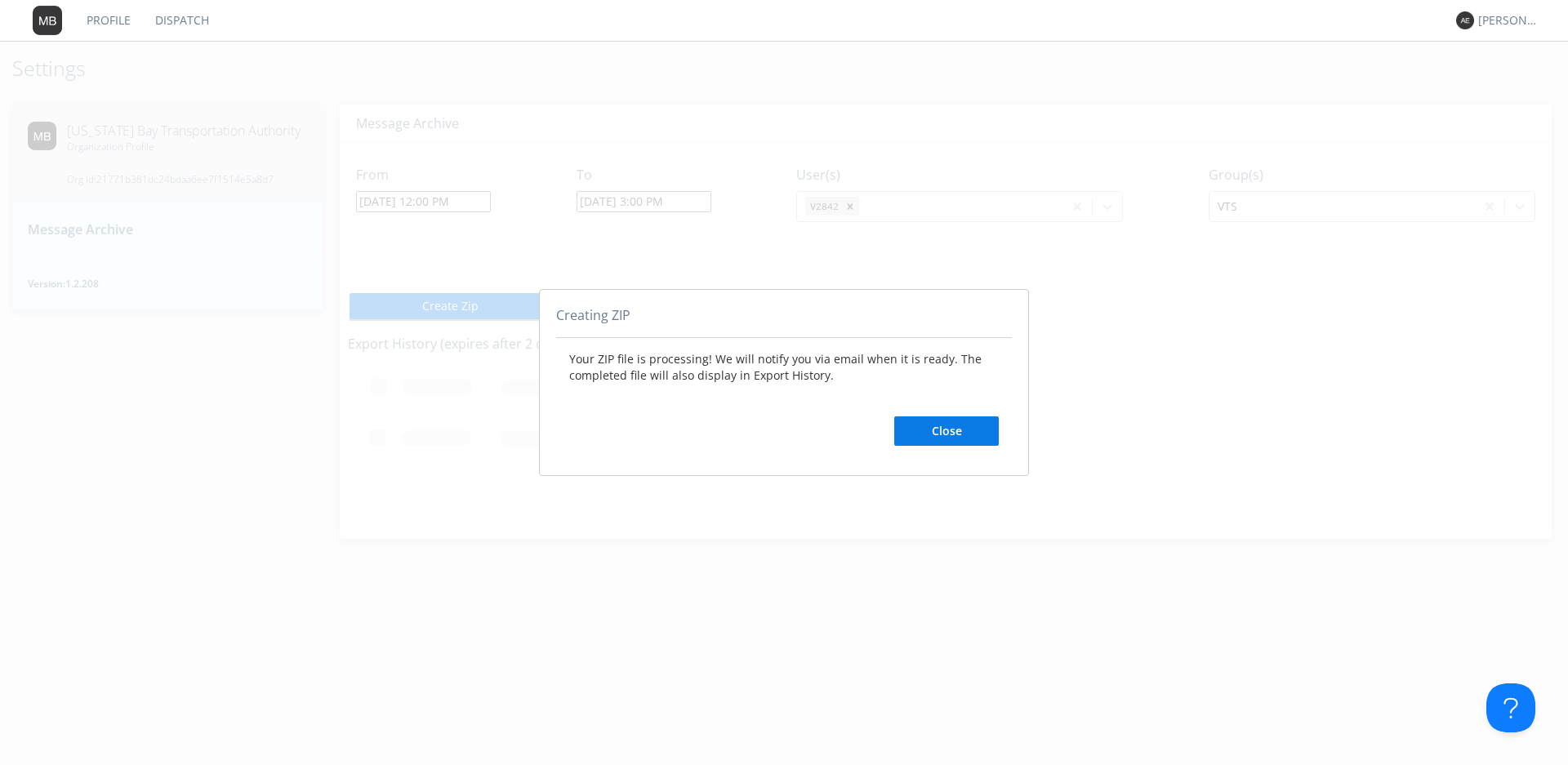
click at [933, 432] on button "Close" at bounding box center [947, 431] width 105 height 30
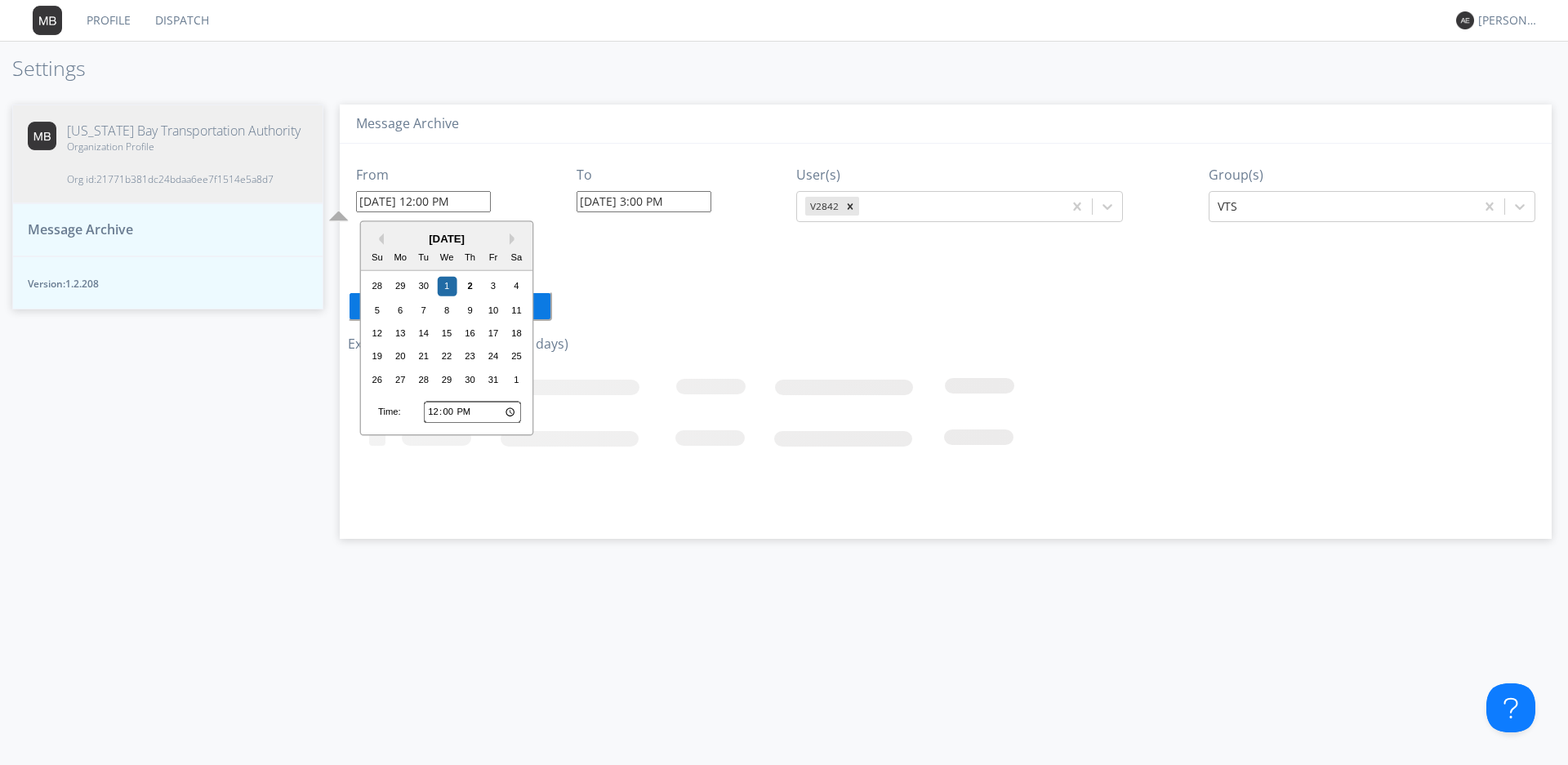
click at [431, 203] on input "[DATE] 12:00 PM" at bounding box center [424, 202] width 134 height 22
type input "[DATE] 10:00 PM"
type input "[DATE] 4:02 PM"
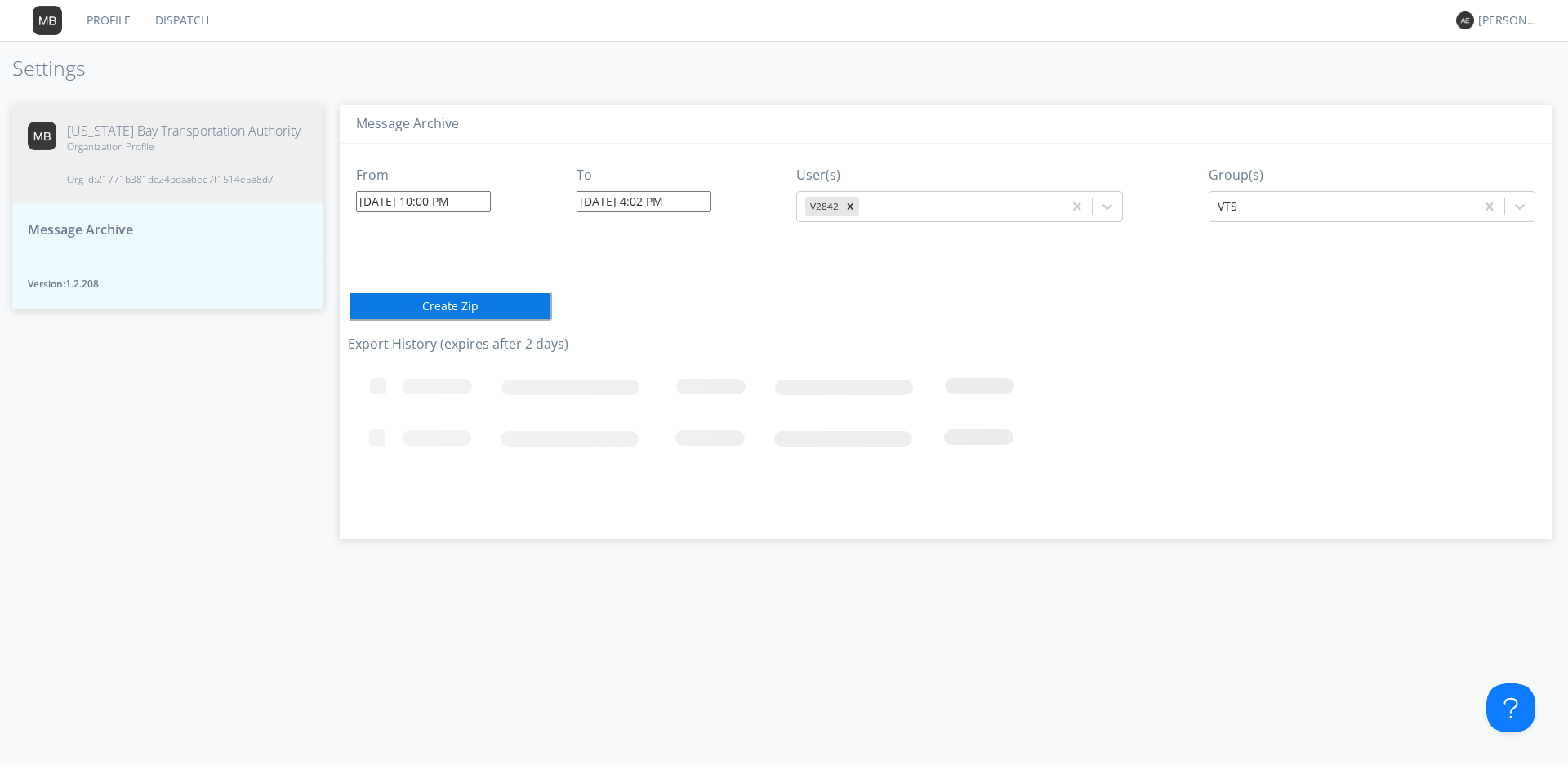
click at [556, 140] on div "Message Archive" at bounding box center [946, 124] width 1213 height 40
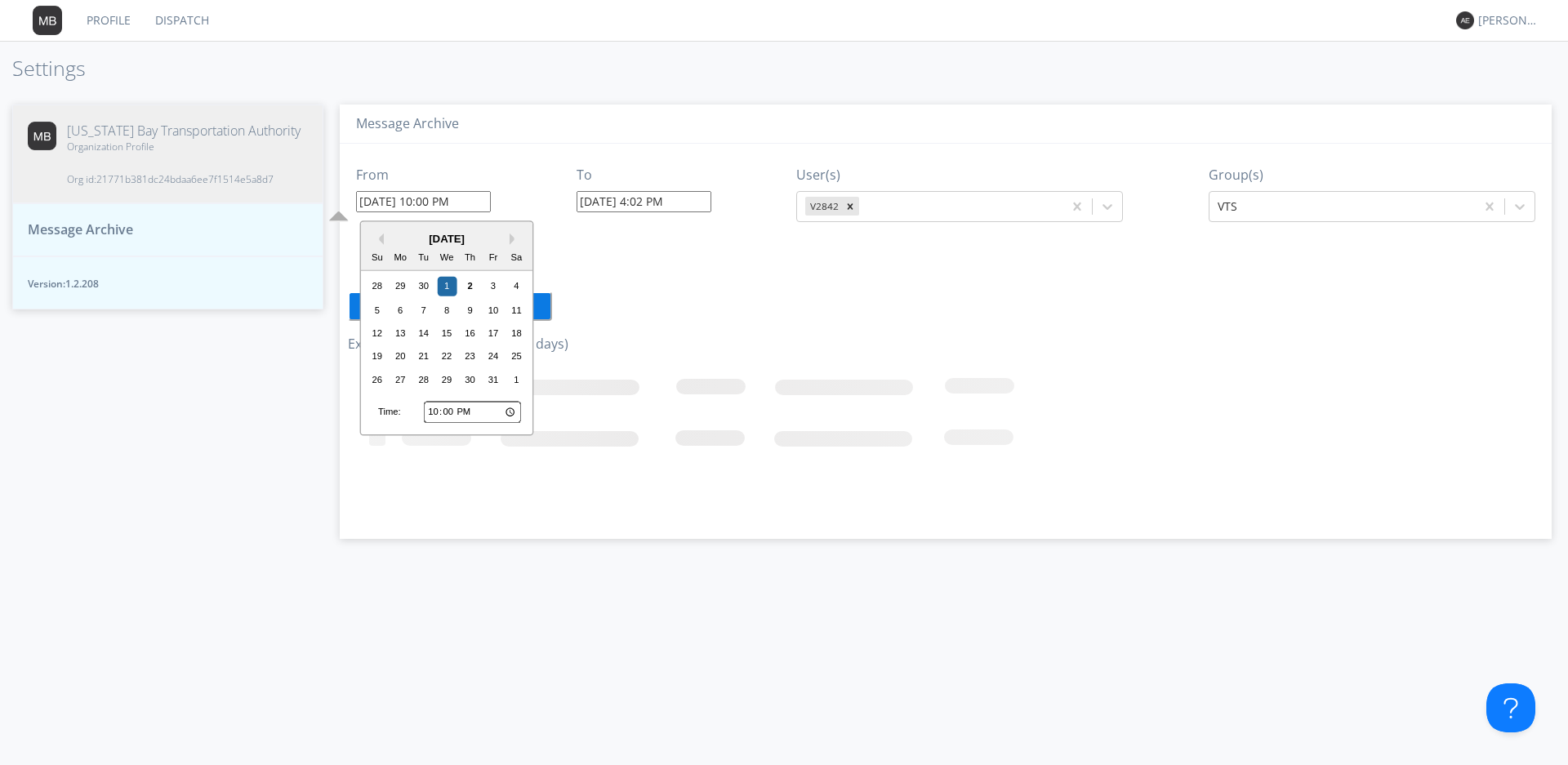
click at [476, 205] on input "[DATE] 10:00 PM" at bounding box center [424, 202] width 134 height 22
type input "[DATE] 10:00 AM"
click at [599, 128] on h3 "Message Archive" at bounding box center [946, 123] width 1180 height 15
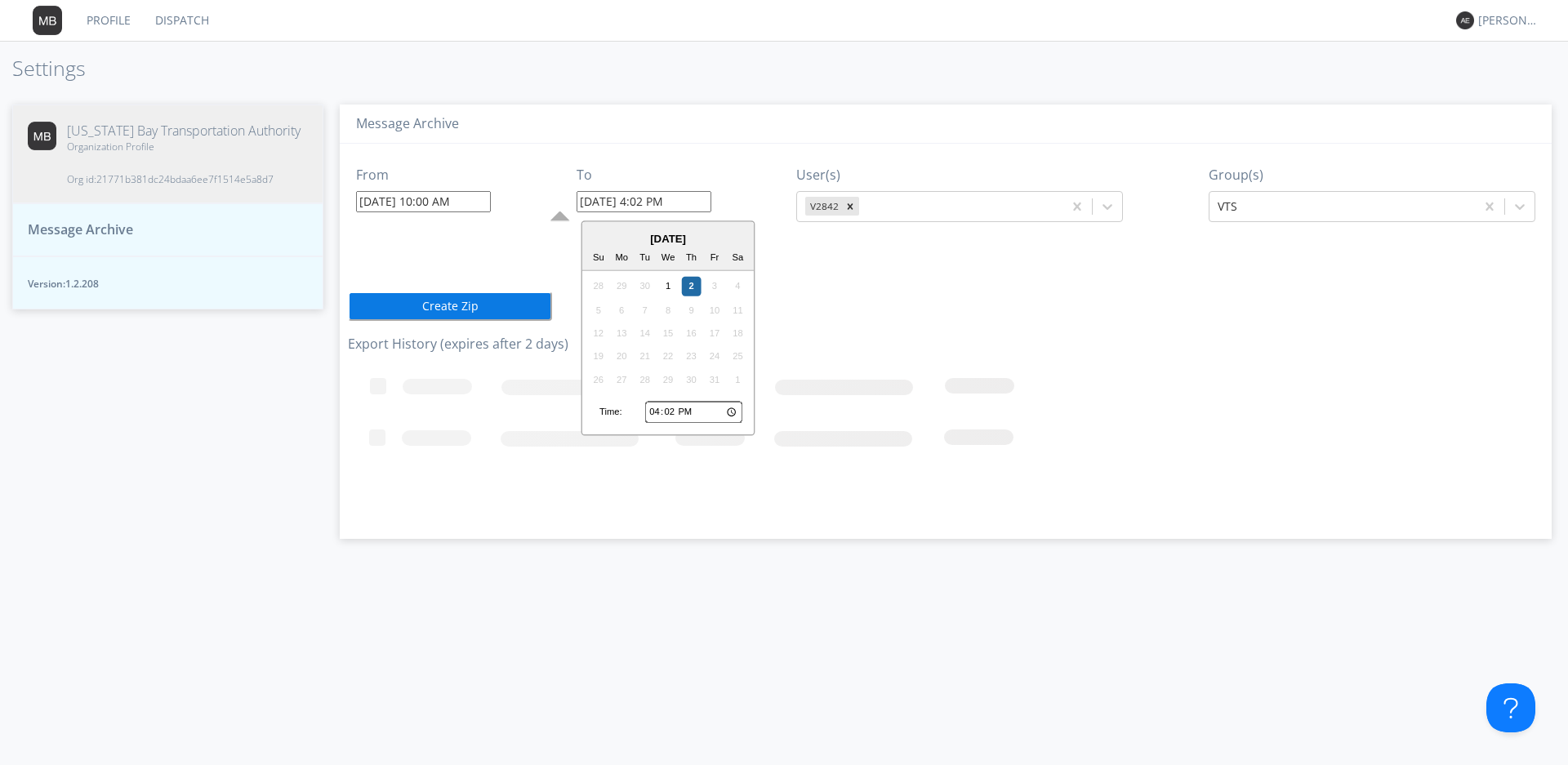
click at [612, 198] on input "[DATE] 4:02 PM" at bounding box center [644, 202] width 134 height 22
click at [667, 284] on div "1" at bounding box center [668, 286] width 20 height 20
drag, startPoint x: 666, startPoint y: 199, endPoint x: 646, endPoint y: 208, distance: 21.9
click at [646, 208] on input "[DATE] 4:02 PM" at bounding box center [644, 202] width 134 height 22
click at [686, 107] on div "Message Archive" at bounding box center [946, 124] width 1213 height 40
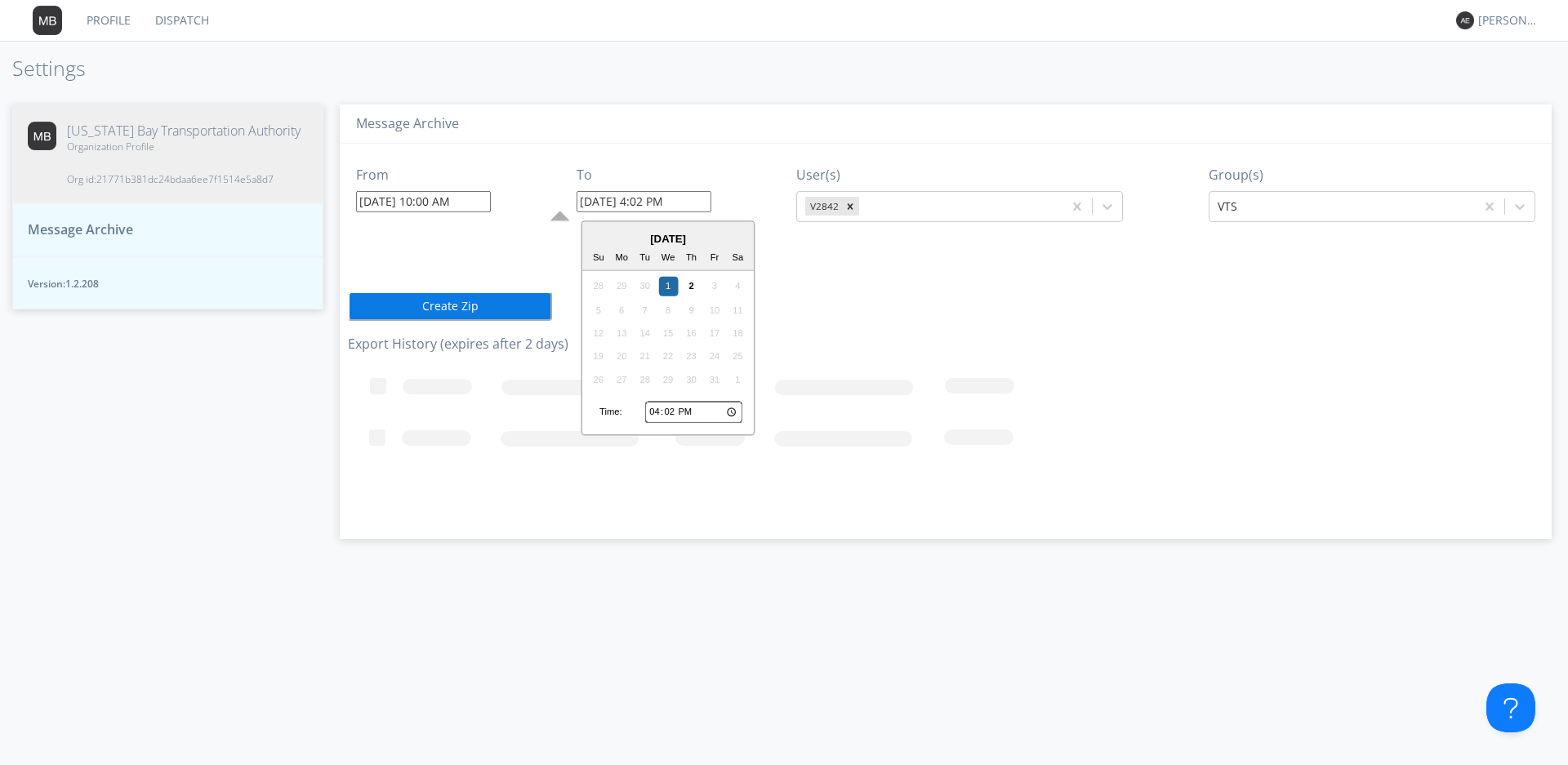
drag, startPoint x: 665, startPoint y: 199, endPoint x: 644, endPoint y: 200, distance: 21.0
click at [644, 200] on input "[DATE] 4:02 PM" at bounding box center [644, 202] width 134 height 22
type input "[DATE] 12:00 PM"
click at [796, 83] on div "Profile Dispatch [PERSON_NAME] Settings [US_STATE] Bay Transportation Authority…" at bounding box center [784, 382] width 1568 height 765
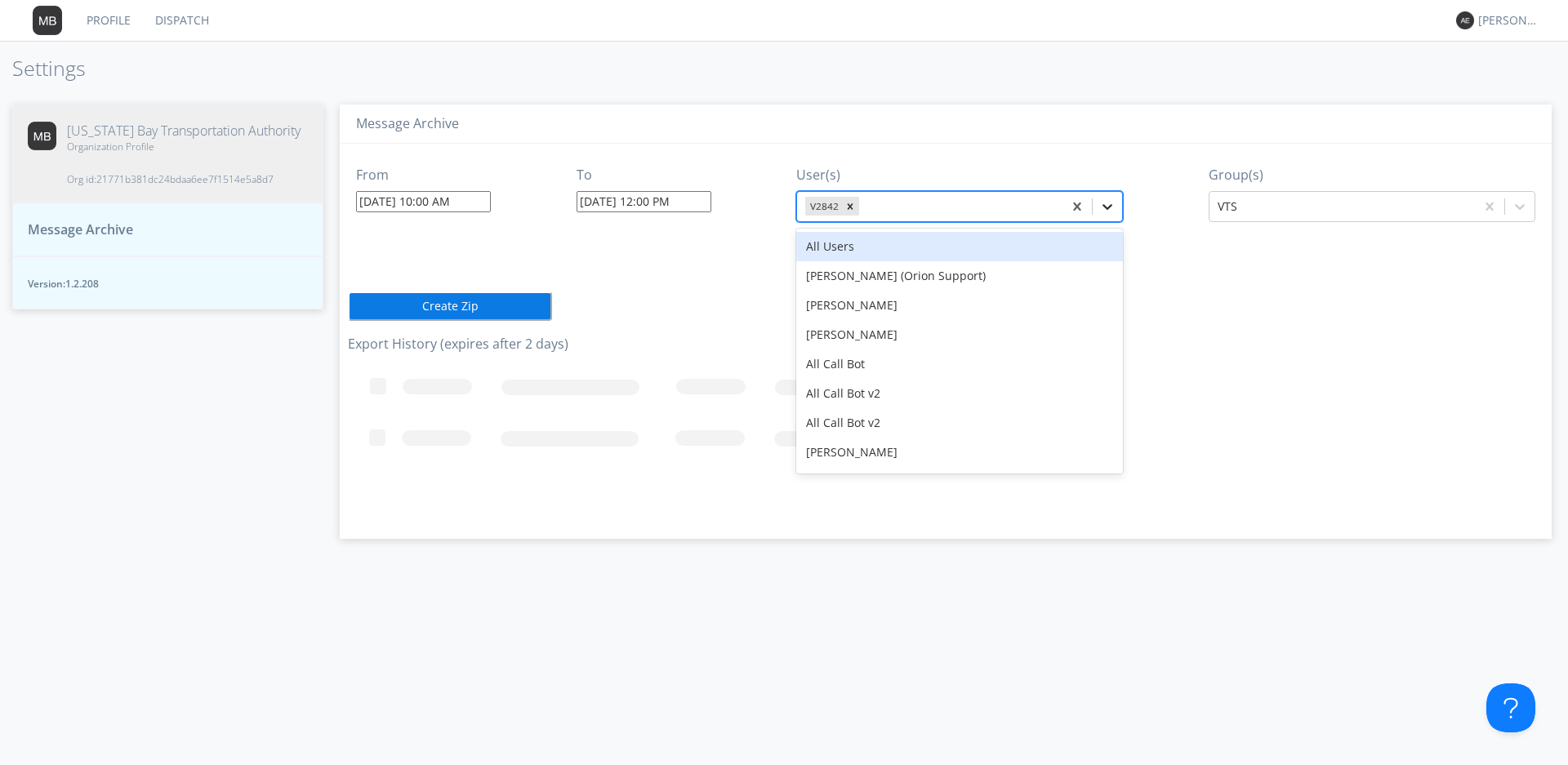
click at [1108, 206] on icon at bounding box center [1109, 207] width 10 height 6
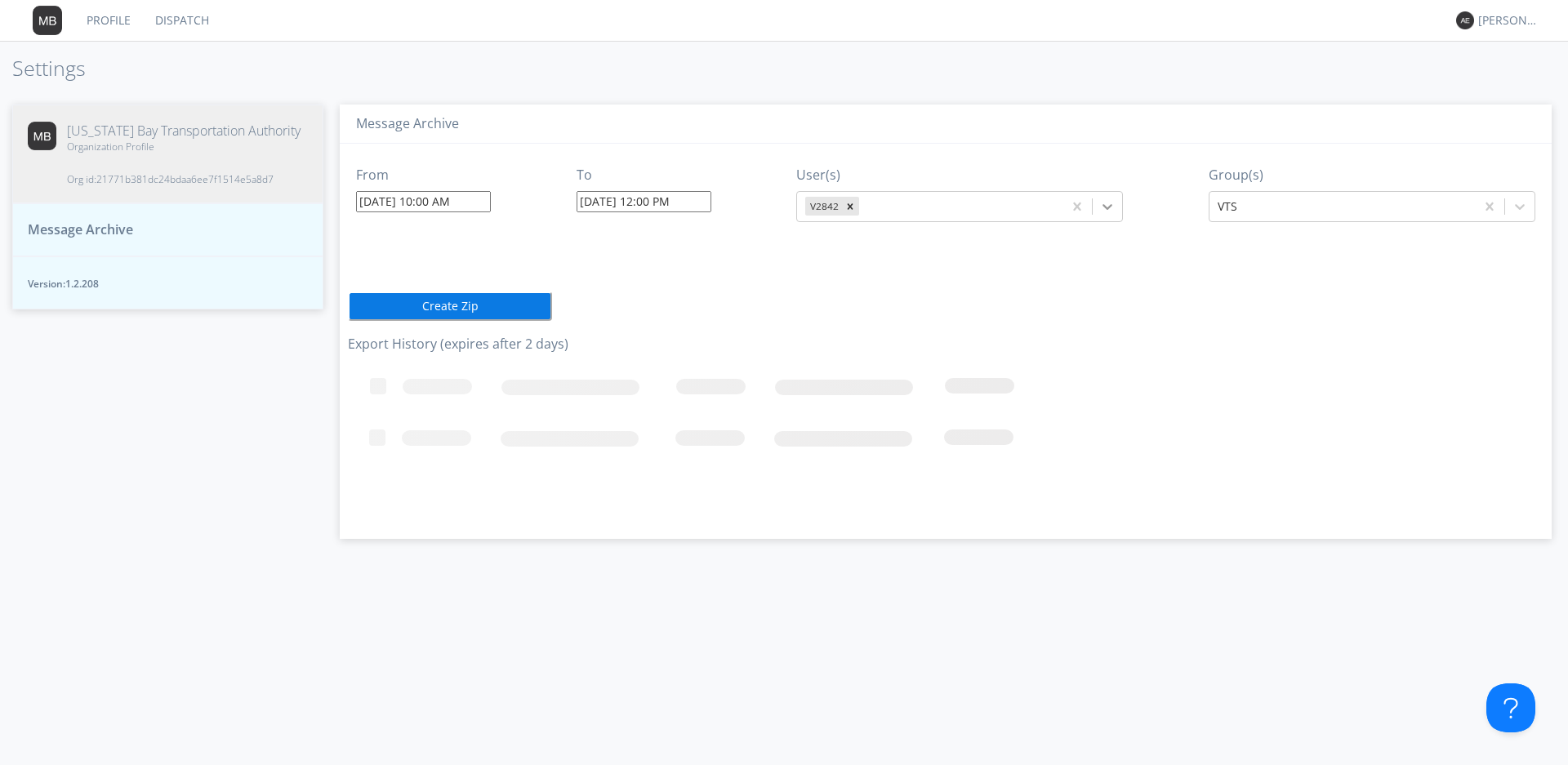
click at [1114, 204] on icon at bounding box center [1109, 207] width 10 height 6
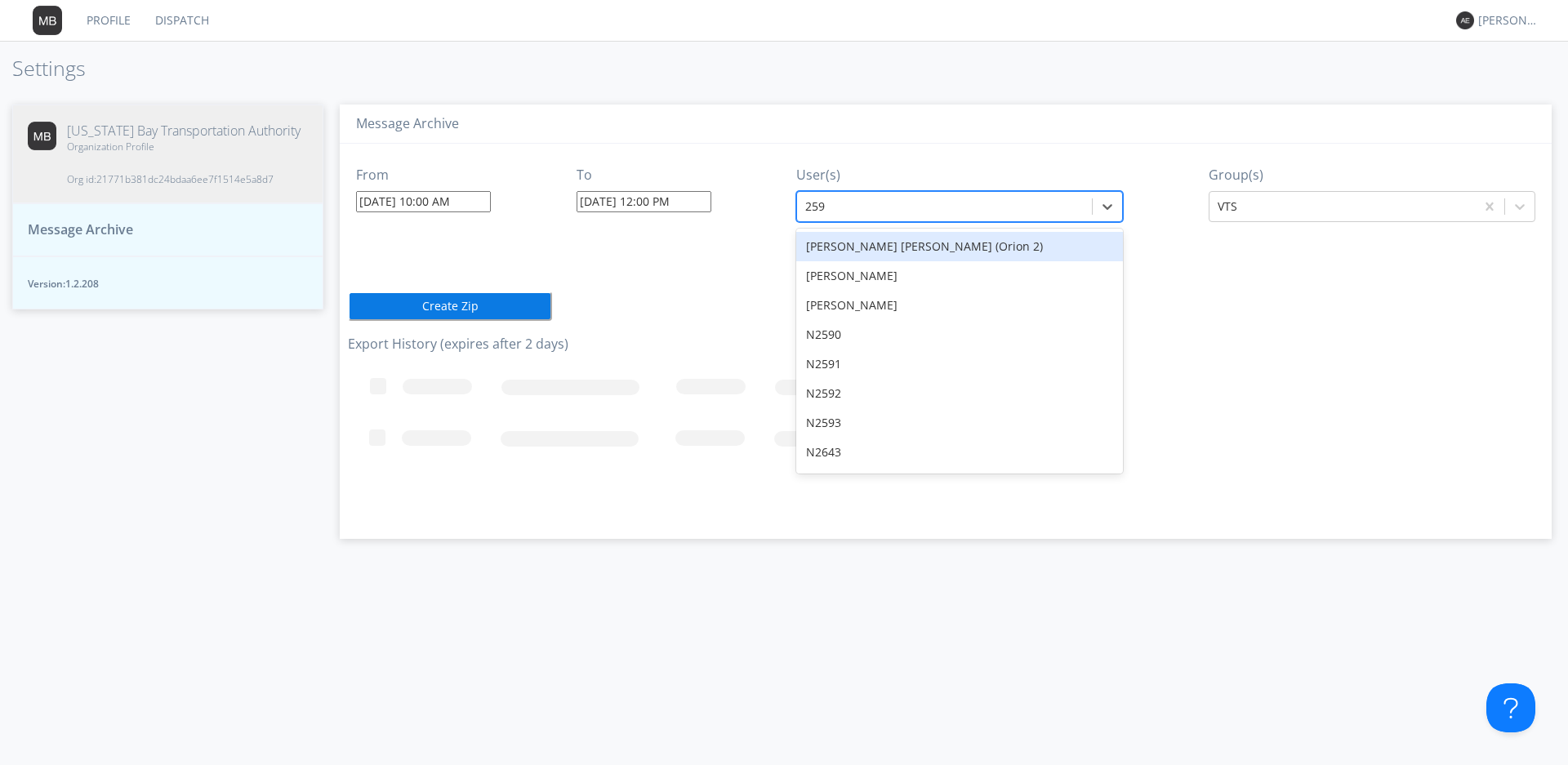
type input "2597"
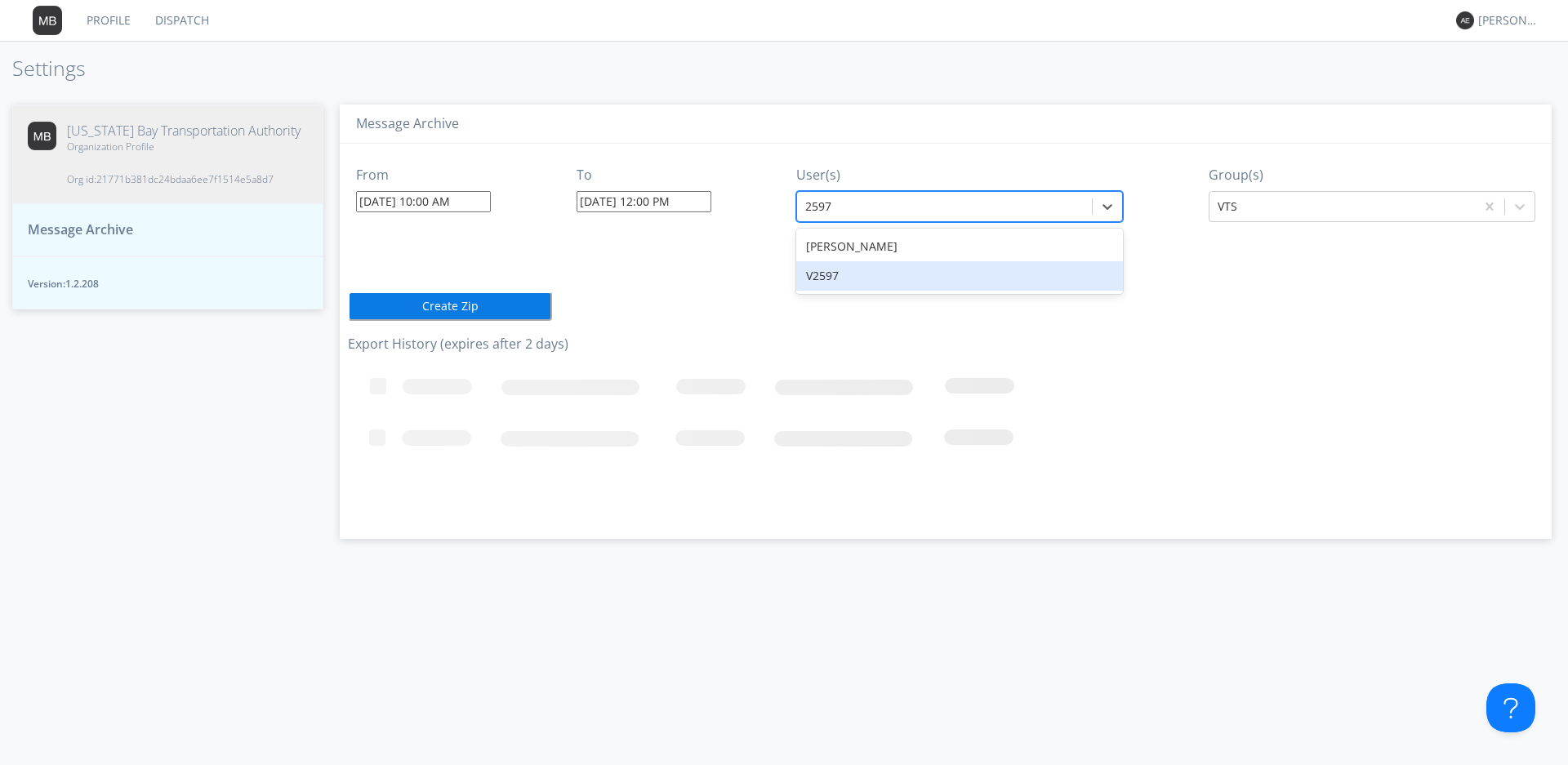
click at [832, 276] on div "V2597" at bounding box center [960, 276] width 327 height 30
click at [400, 313] on button "Create Zip" at bounding box center [449, 306] width 204 height 30
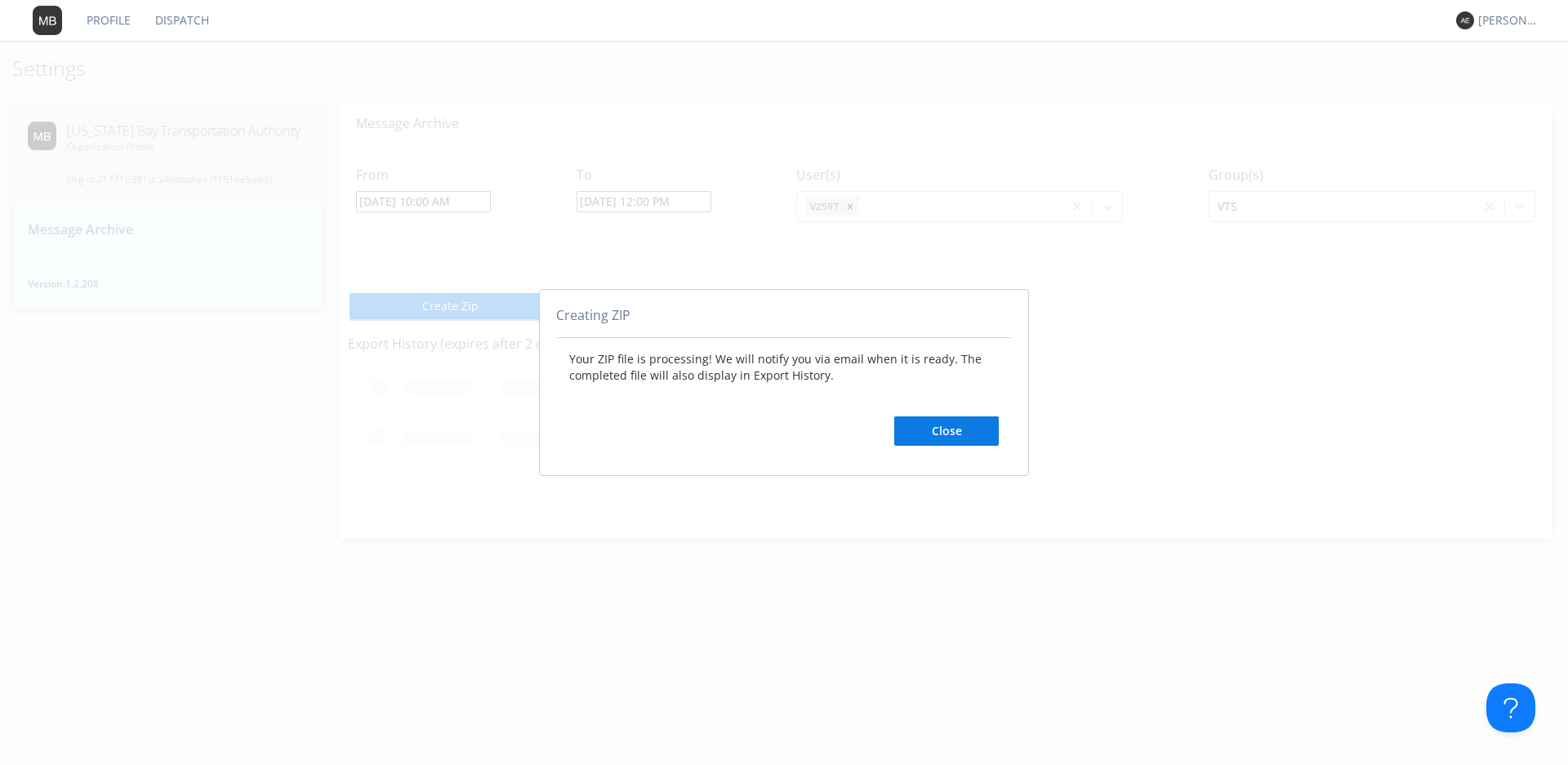
click at [972, 433] on button "Close" at bounding box center [947, 431] width 105 height 30
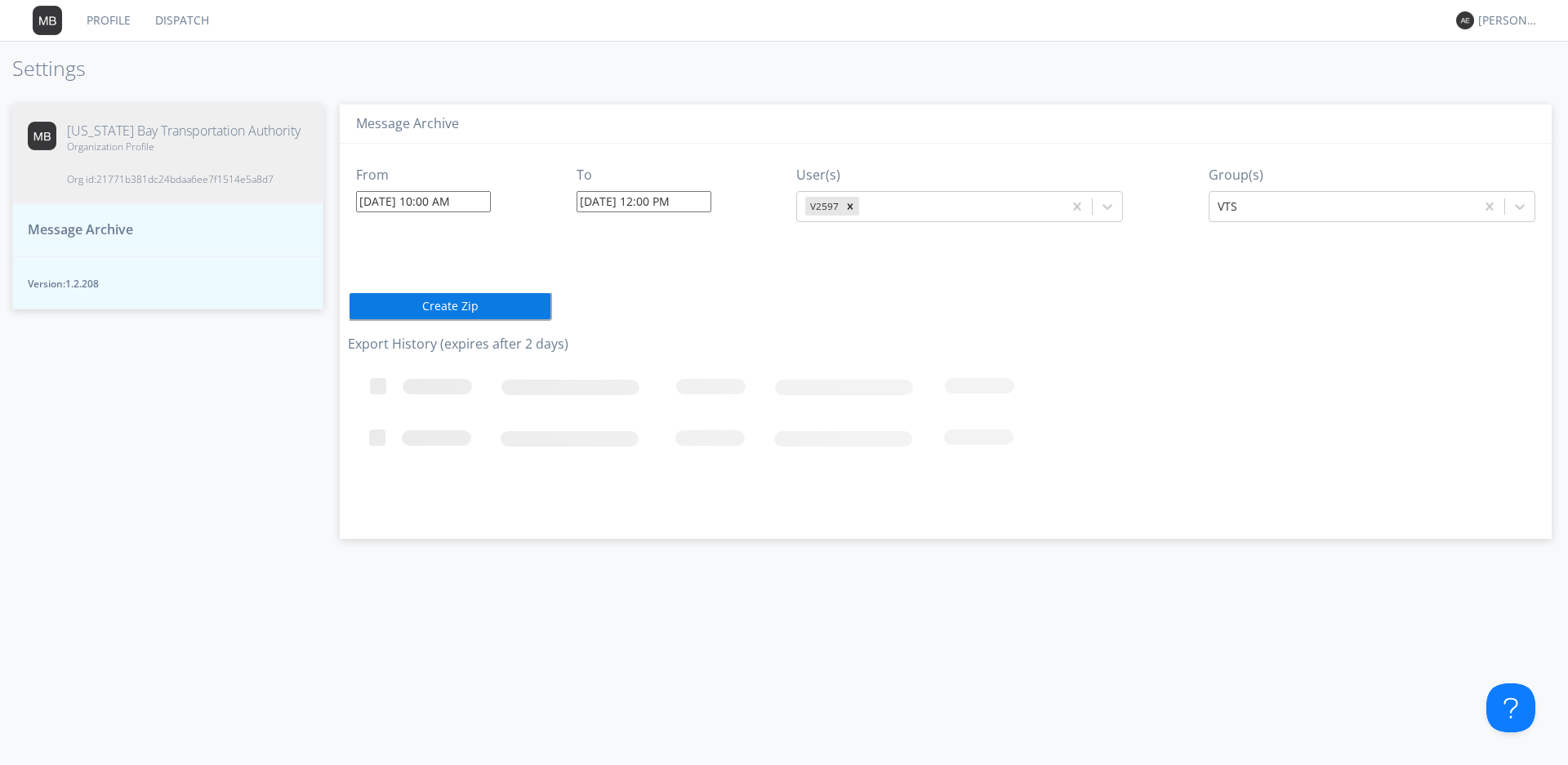
click at [598, 58] on h1 "Settings" at bounding box center [784, 68] width 1568 height 23
click at [655, 199] on input "[DATE] 12:00 PM" at bounding box center [644, 202] width 134 height 22
type input "[DATE] 2:00 PM"
click at [744, 94] on div "Message Archive From [DATE] 10:00 AM To [DATE] 2:00 PM [DATE] Su Mo Tu We Th Fr…" at bounding box center [946, 426] width 1245 height 678
click at [536, 304] on button "Create Zip" at bounding box center [449, 306] width 204 height 30
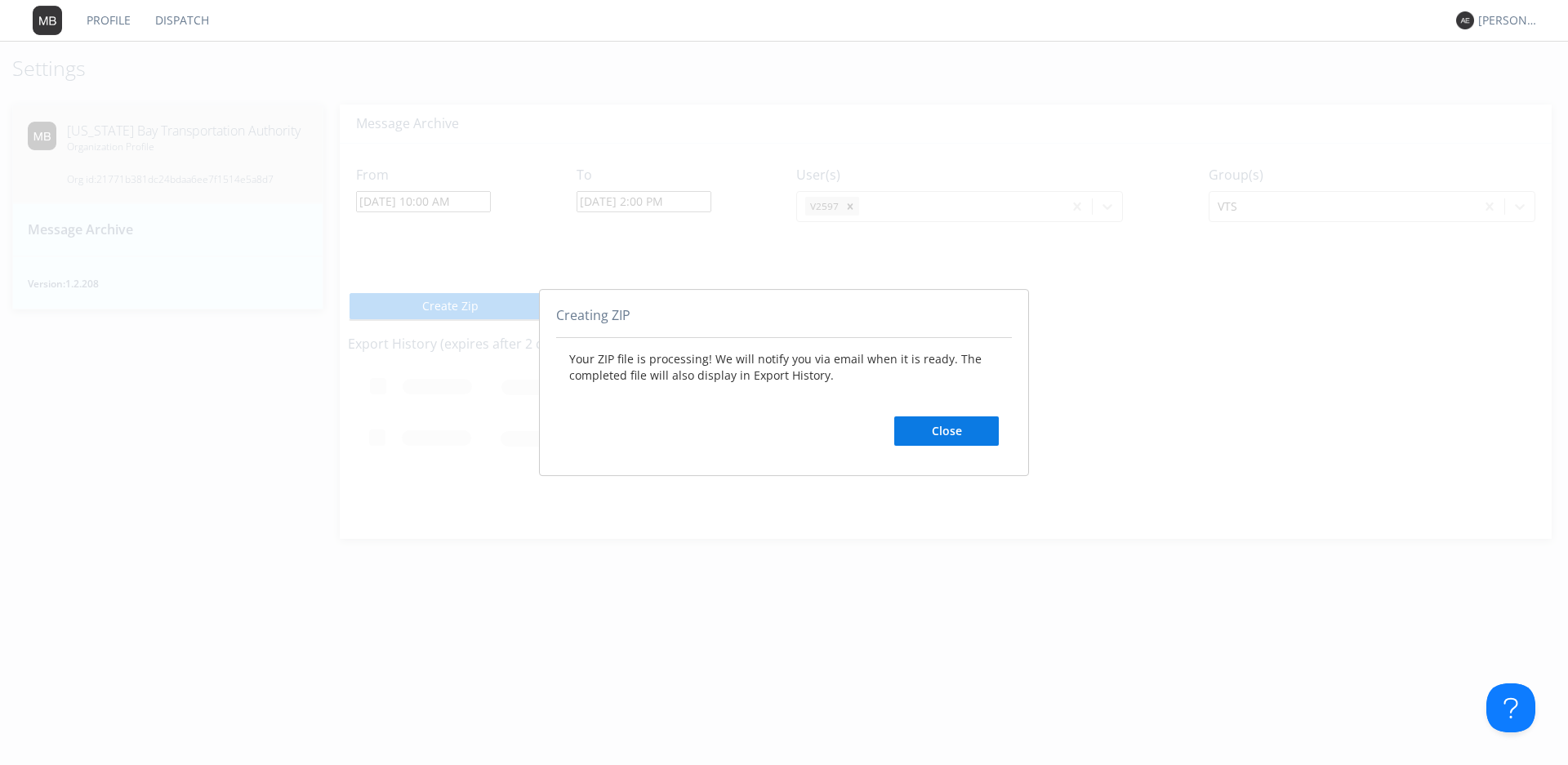
click at [962, 436] on button "Close" at bounding box center [947, 431] width 105 height 30
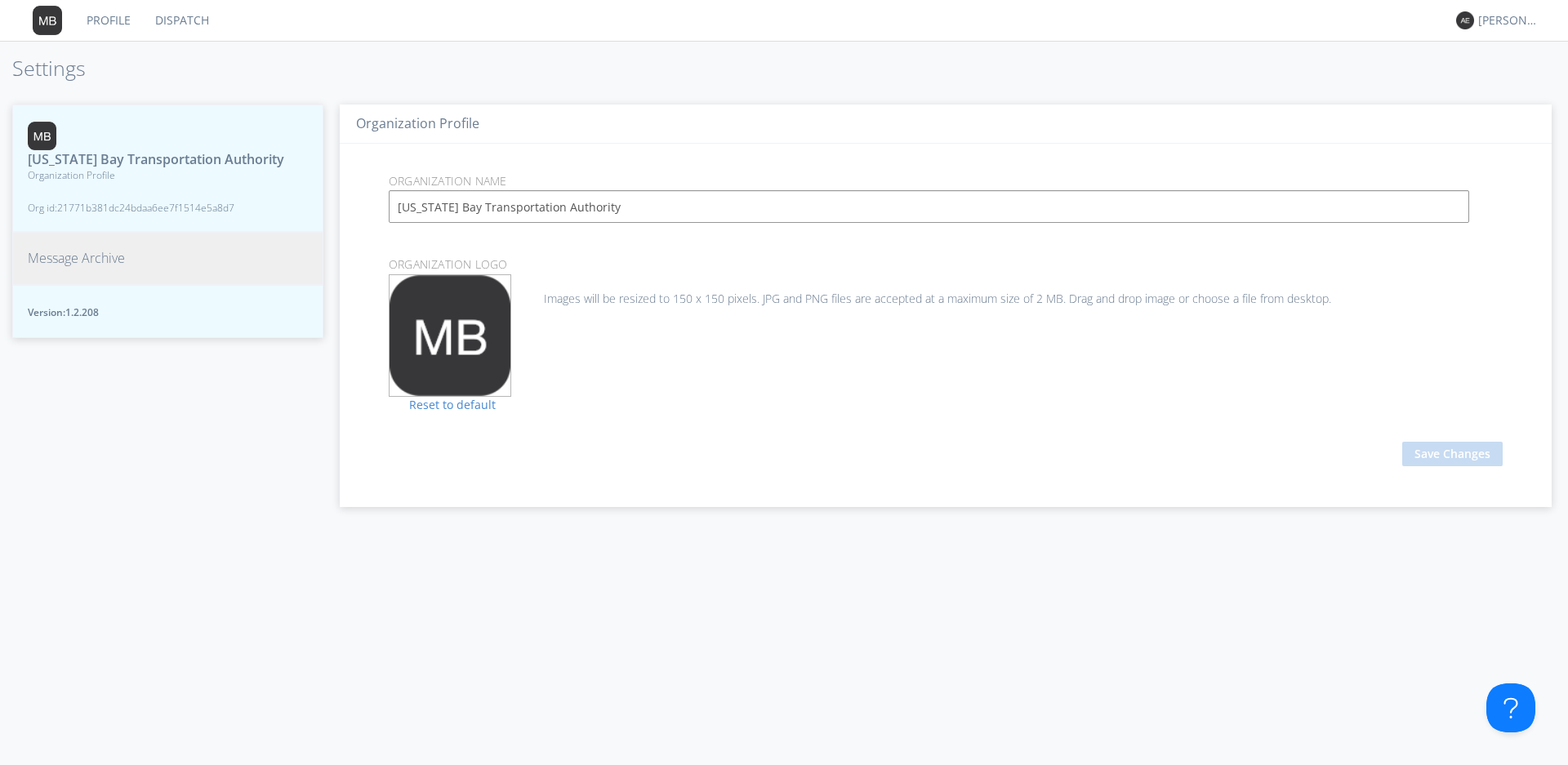
click at [195, 17] on link "Dispatch" at bounding box center [182, 20] width 78 height 40
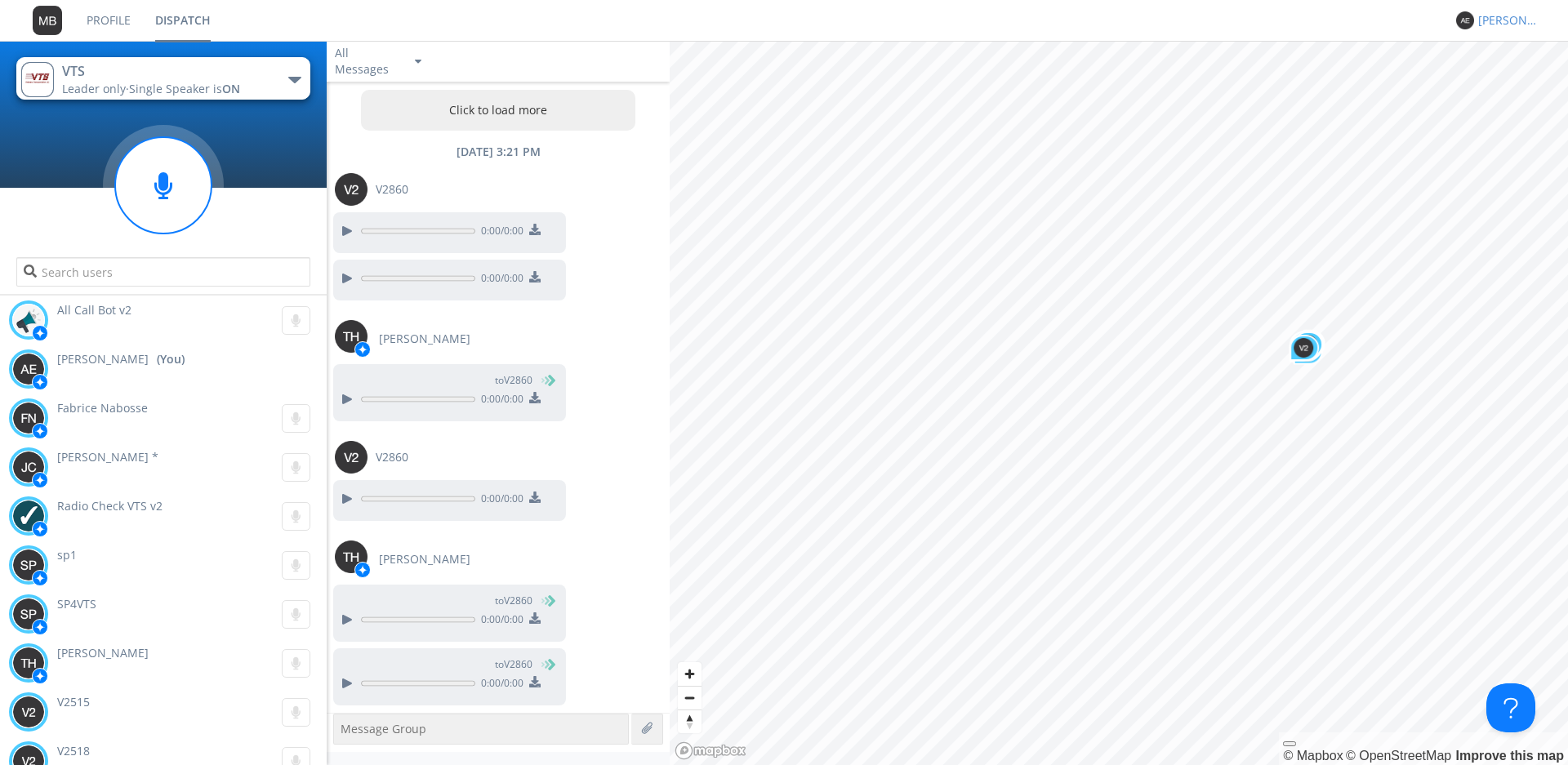
click at [1513, 25] on div "[PERSON_NAME]" at bounding box center [1509, 20] width 61 height 17
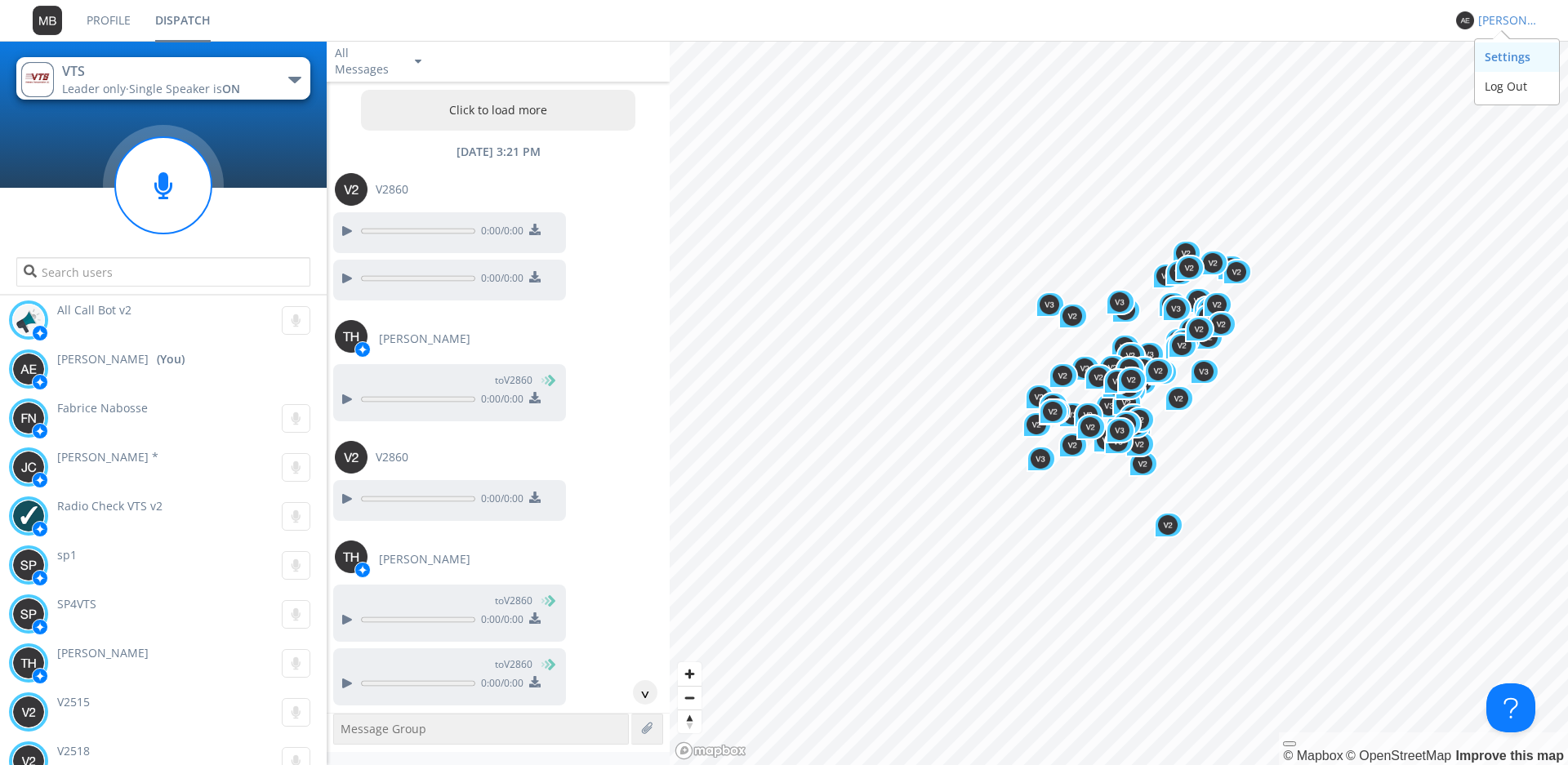
click at [1496, 61] on div "Settings" at bounding box center [1517, 57] width 84 height 30
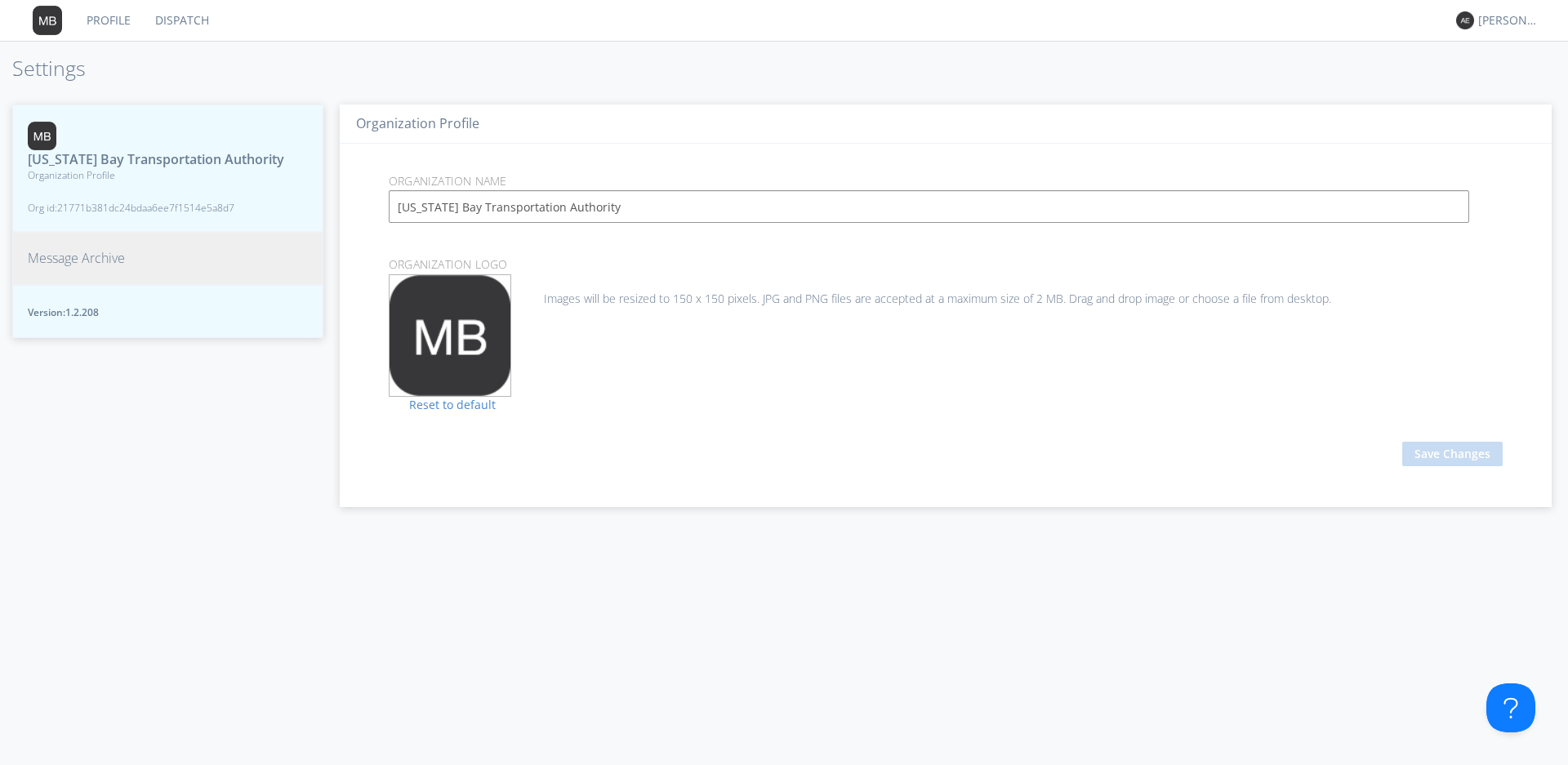
click at [68, 268] on span "Message Archive" at bounding box center [76, 258] width 97 height 19
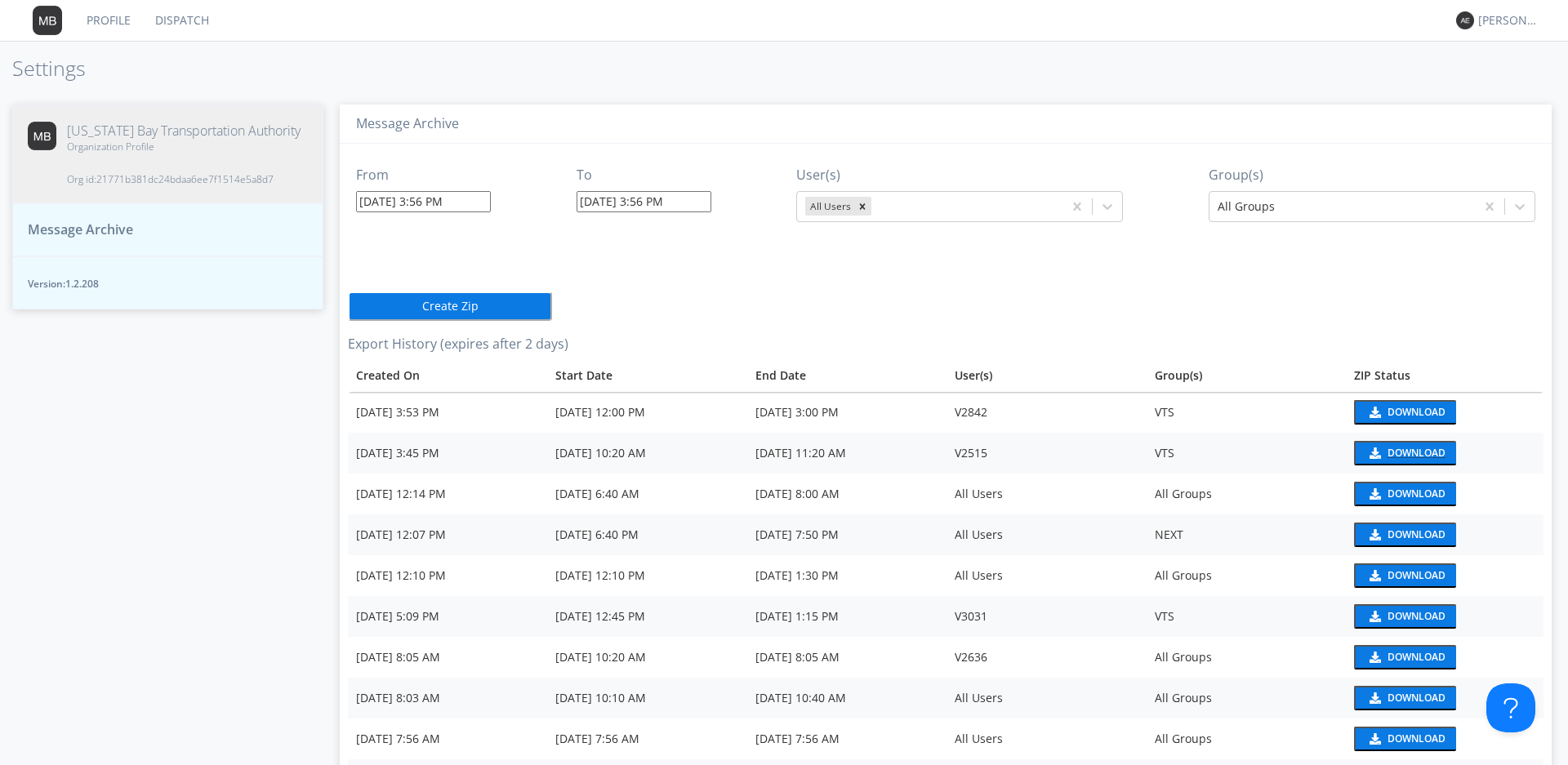
click at [1406, 458] on div "Download" at bounding box center [1416, 453] width 58 height 10
click at [1401, 414] on div "Download" at bounding box center [1416, 413] width 58 height 10
click at [1417, 400] on td "Download" at bounding box center [1445, 412] width 197 height 40
click at [1416, 416] on div "Download" at bounding box center [1416, 413] width 58 height 10
click at [1403, 417] on div "Download" at bounding box center [1416, 413] width 58 height 10
